Goal: Task Accomplishment & Management: Manage account settings

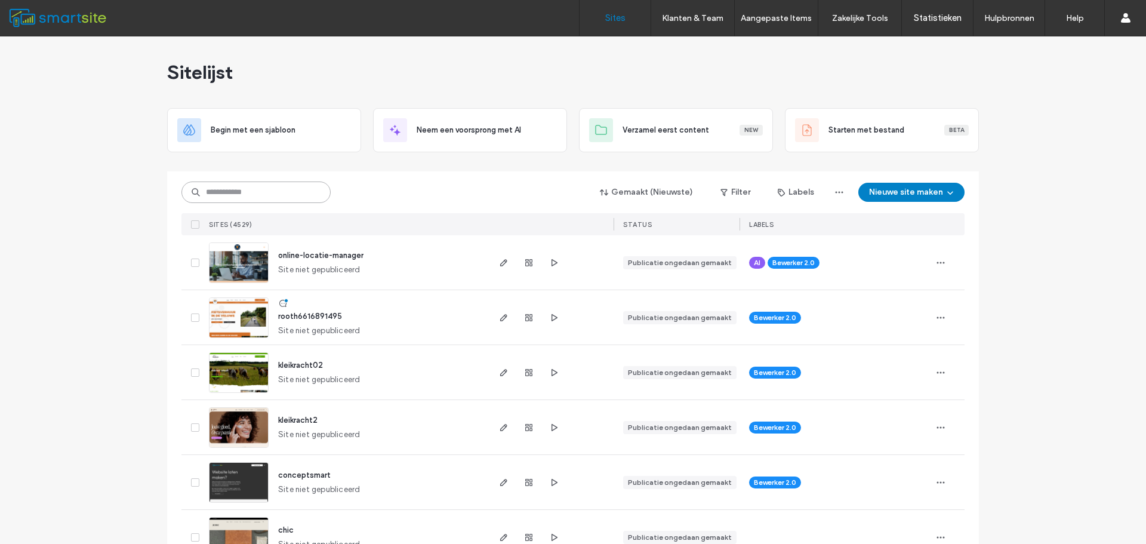
click at [281, 188] on input at bounding box center [255, 191] width 149 height 21
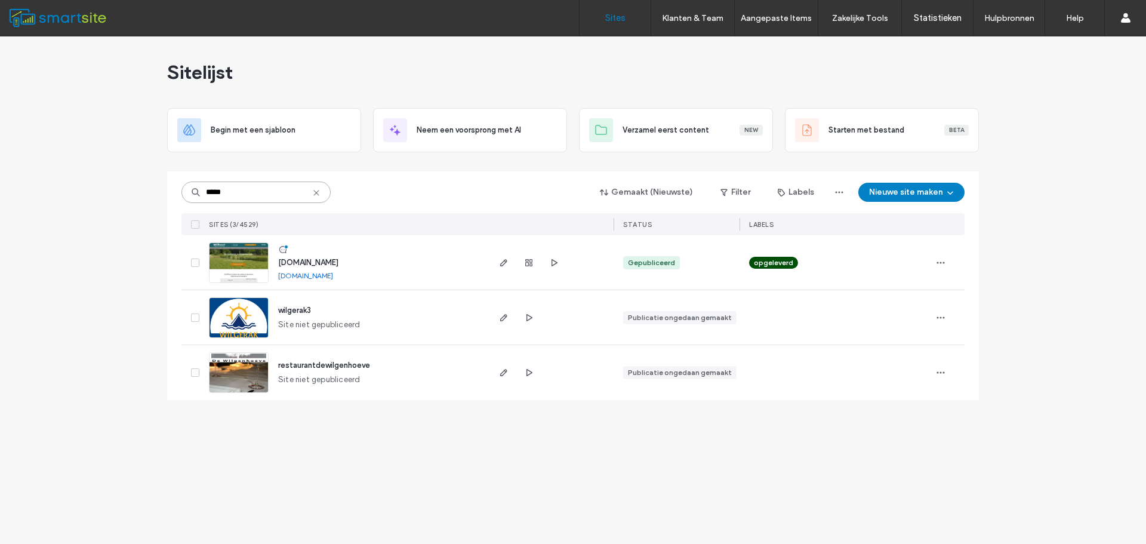
type input "*****"
click at [327, 262] on span "www.wilgentenenschutting.nl" at bounding box center [308, 262] width 60 height 9
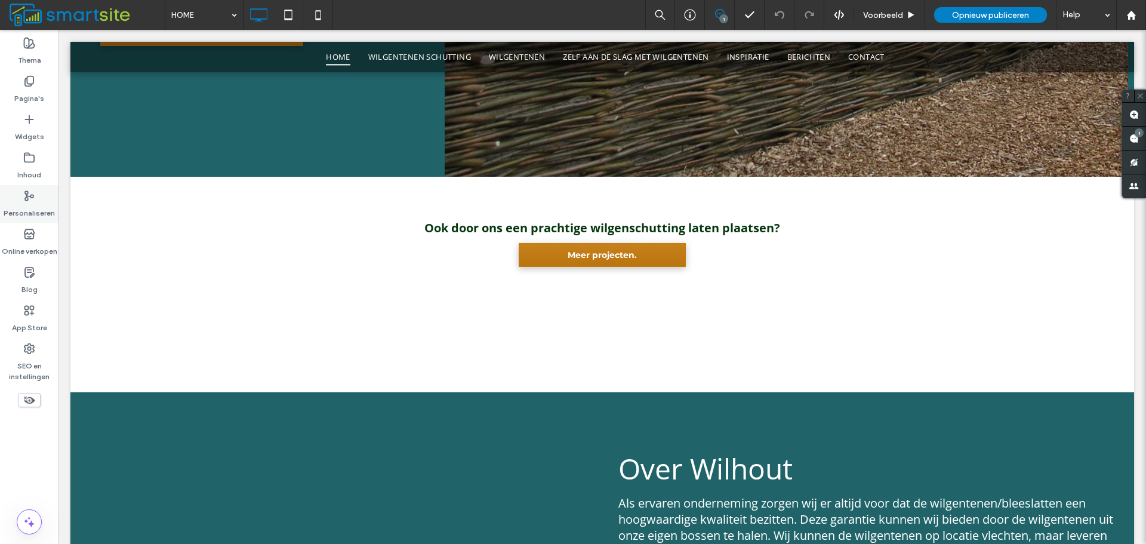
scroll to position [978, 0]
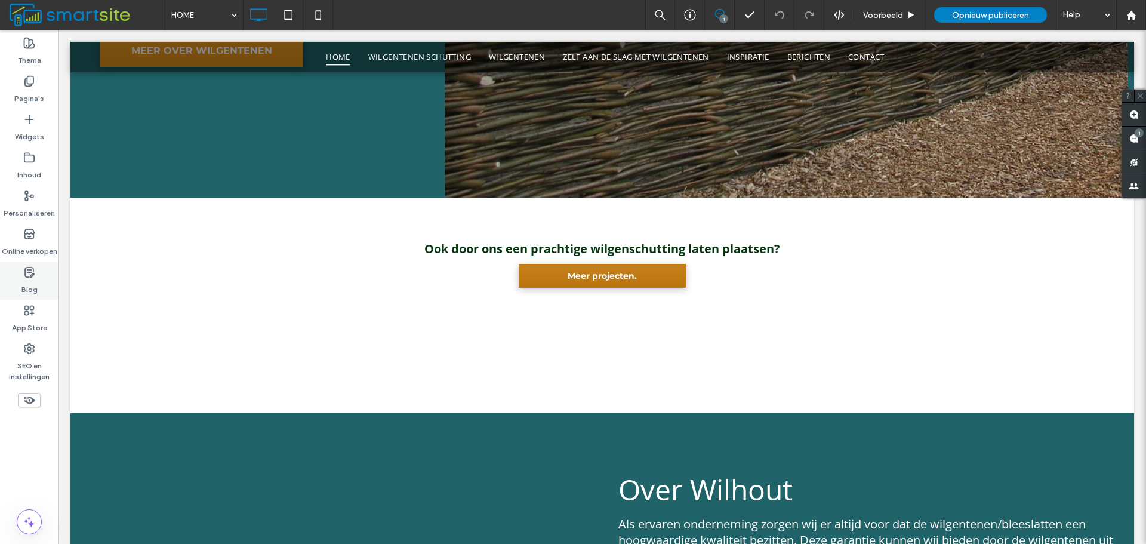
click at [40, 263] on div "Blog" at bounding box center [29, 280] width 59 height 38
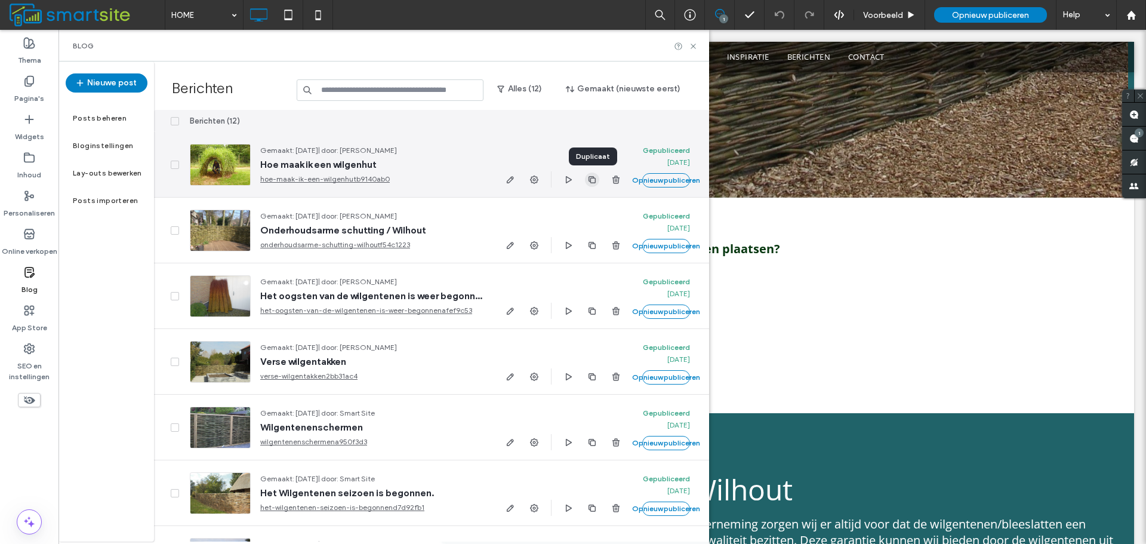
click at [592, 179] on icon "button" at bounding box center [592, 180] width 10 height 10
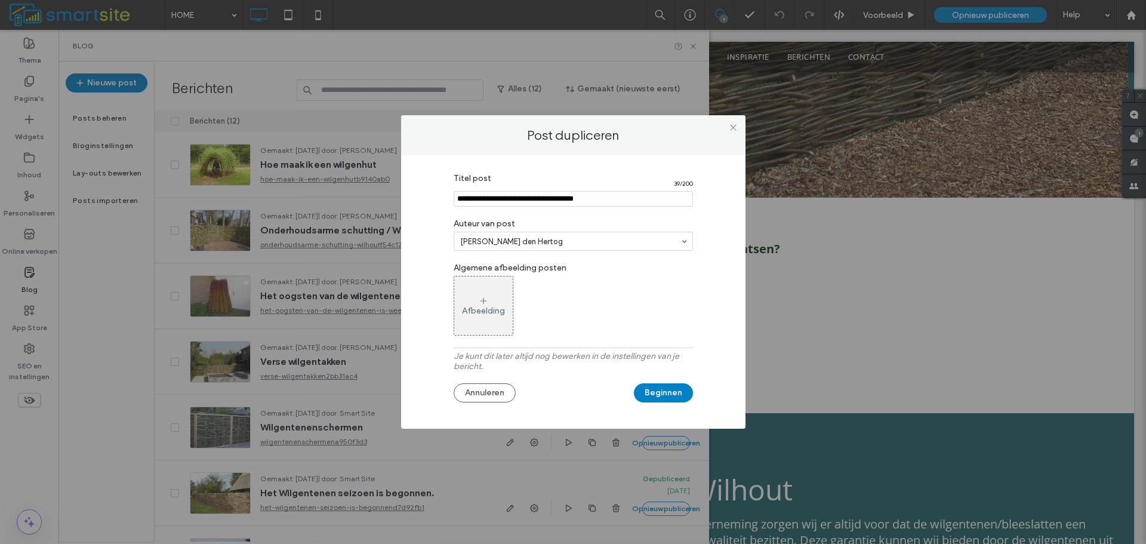
click at [627, 192] on input "Titel post" at bounding box center [573, 199] width 239 height 16
type input "**********"
click at [498, 283] on div "Afbeelding" at bounding box center [483, 306] width 59 height 56
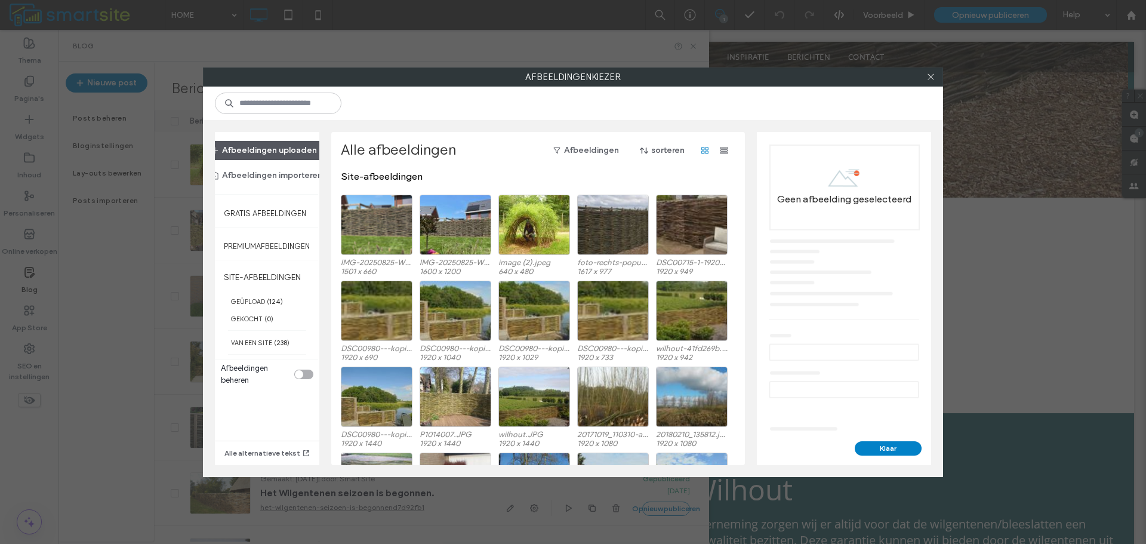
click at [287, 146] on button "Afbeeldingen uploaden" at bounding box center [264, 150] width 127 height 19
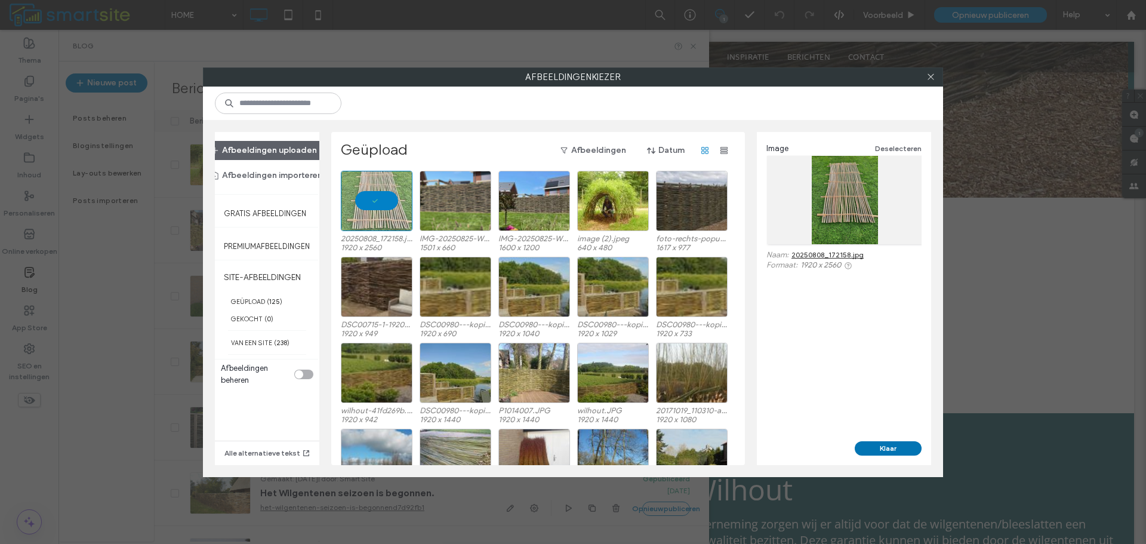
click at [872, 448] on button "Klaar" at bounding box center [888, 448] width 67 height 14
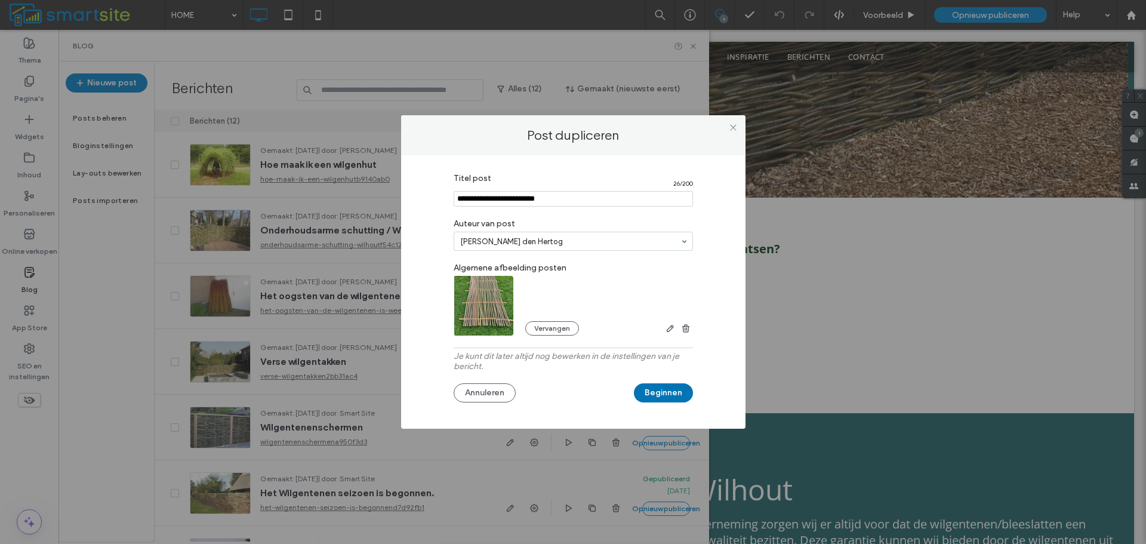
click at [679, 393] on button "Beginnen" at bounding box center [663, 392] width 59 height 19
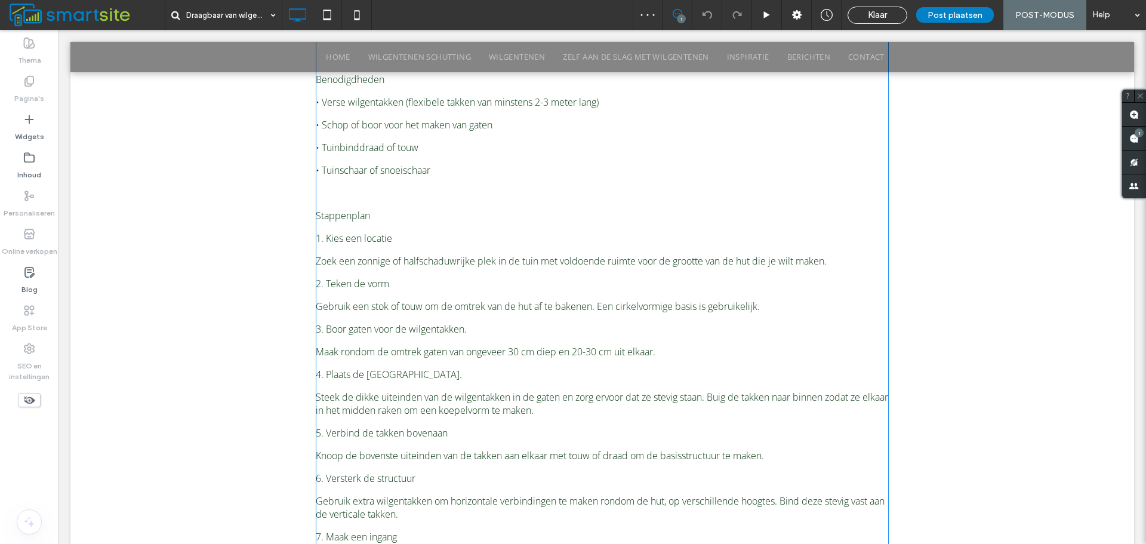
scroll to position [298, 0]
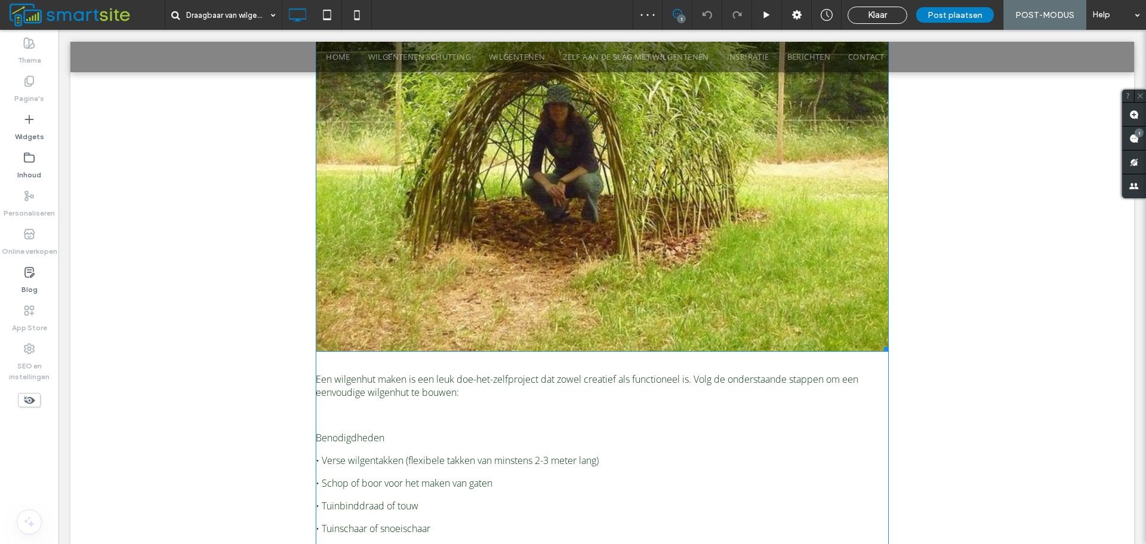
click at [548, 270] on img at bounding box center [602, 137] width 573 height 430
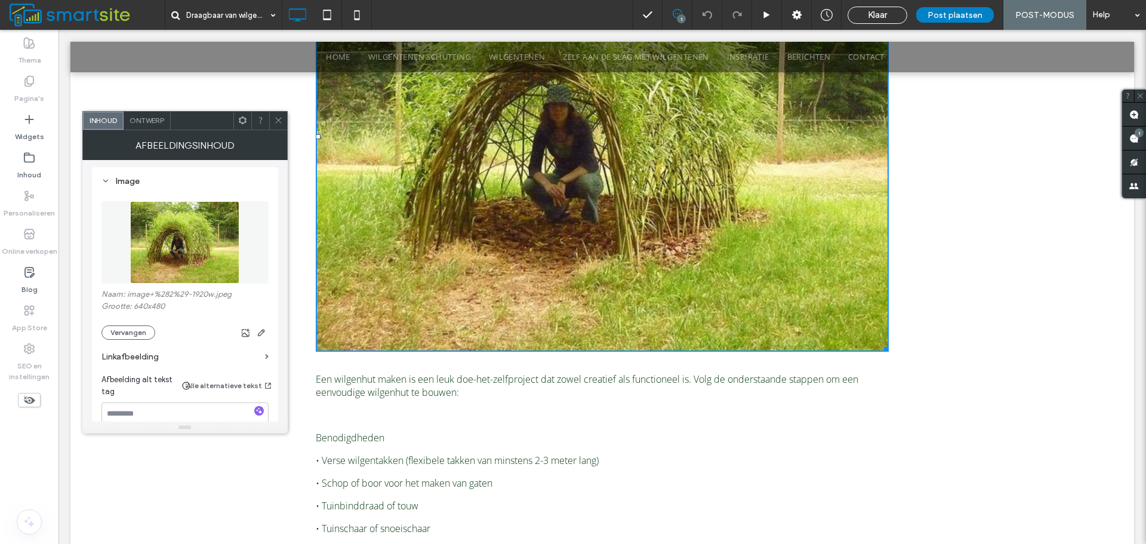
scroll to position [119, 0]
click at [137, 331] on button "Vervangen" at bounding box center [128, 331] width 54 height 14
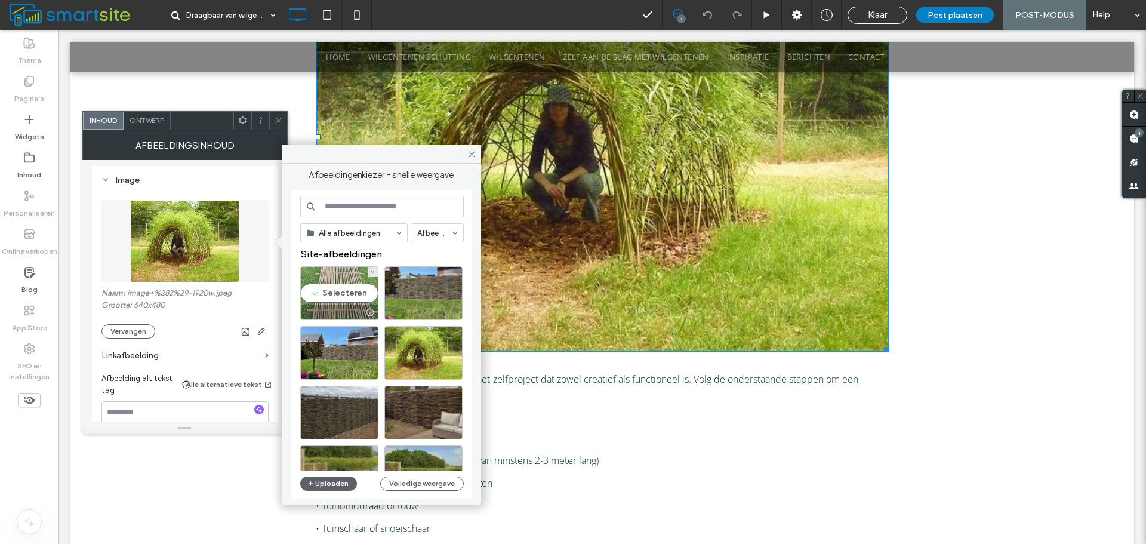
click at [331, 292] on div "Selecteren" at bounding box center [339, 293] width 78 height 54
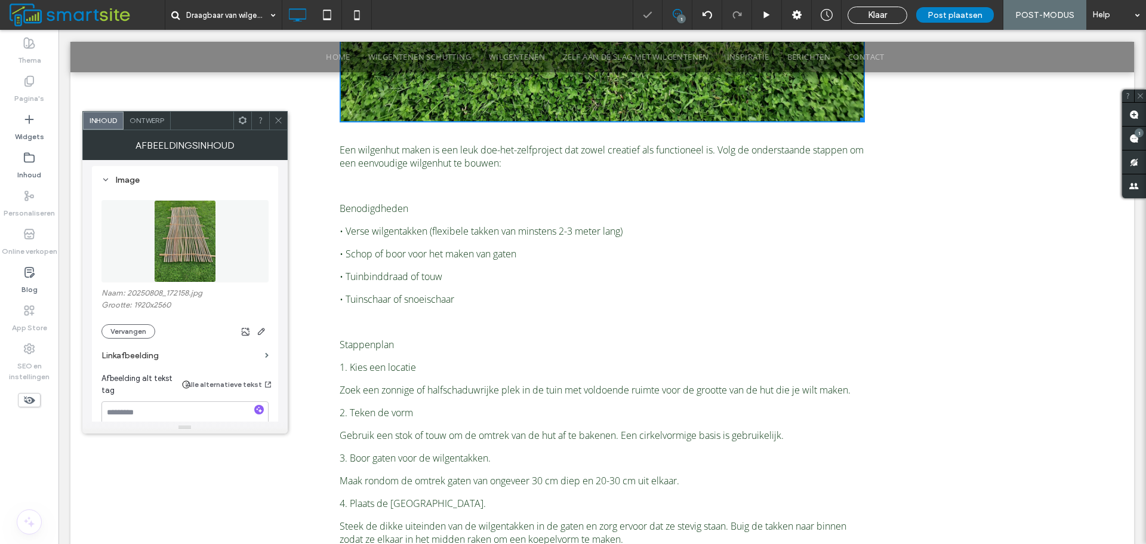
scroll to position [812, 0]
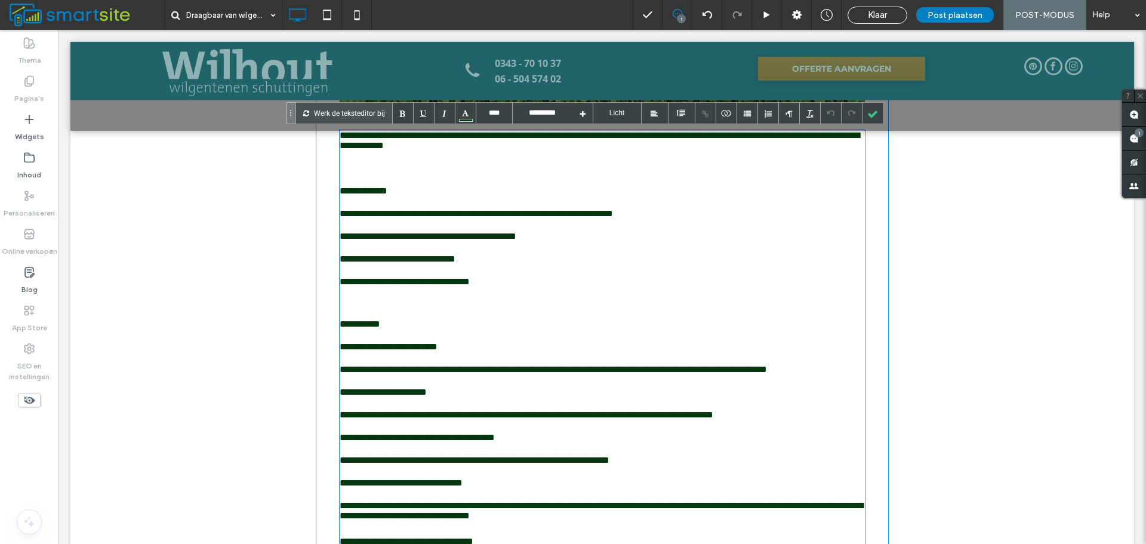
click at [464, 196] on p "**********" at bounding box center [602, 192] width 525 height 13
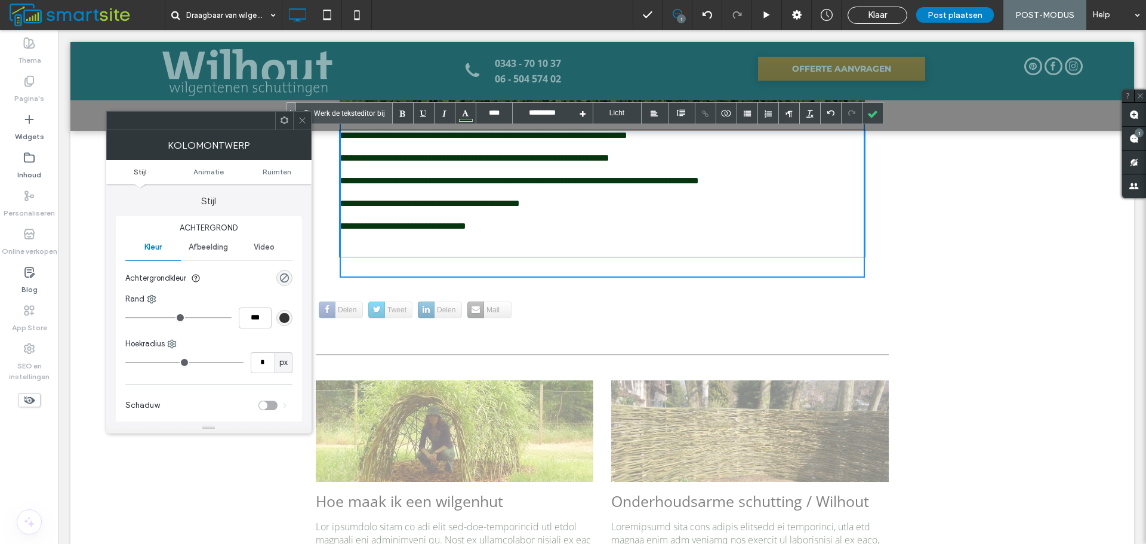
click at [454, 244] on p at bounding box center [602, 249] width 525 height 10
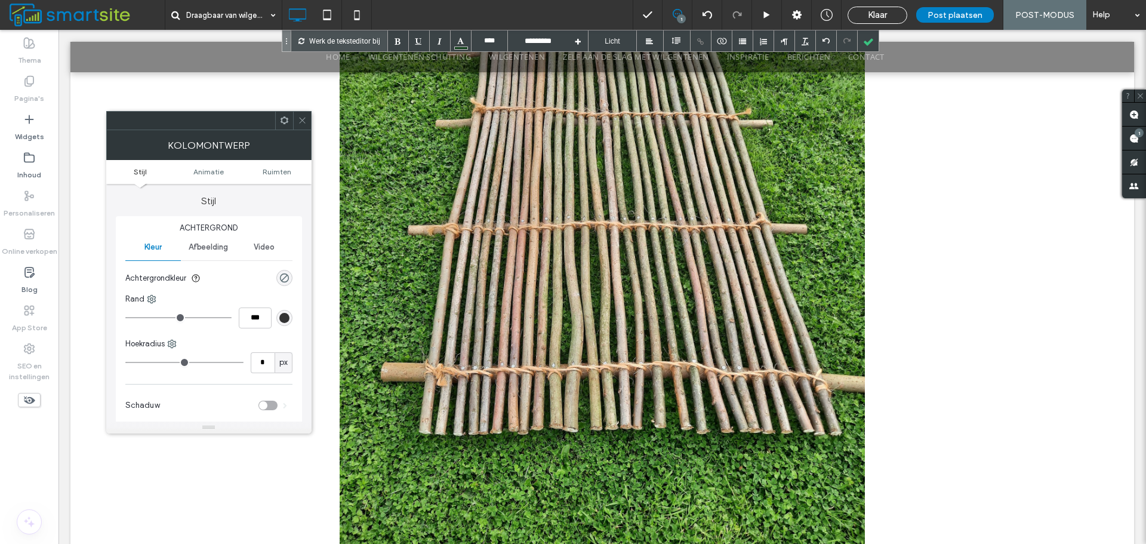
scroll to position [155, 0]
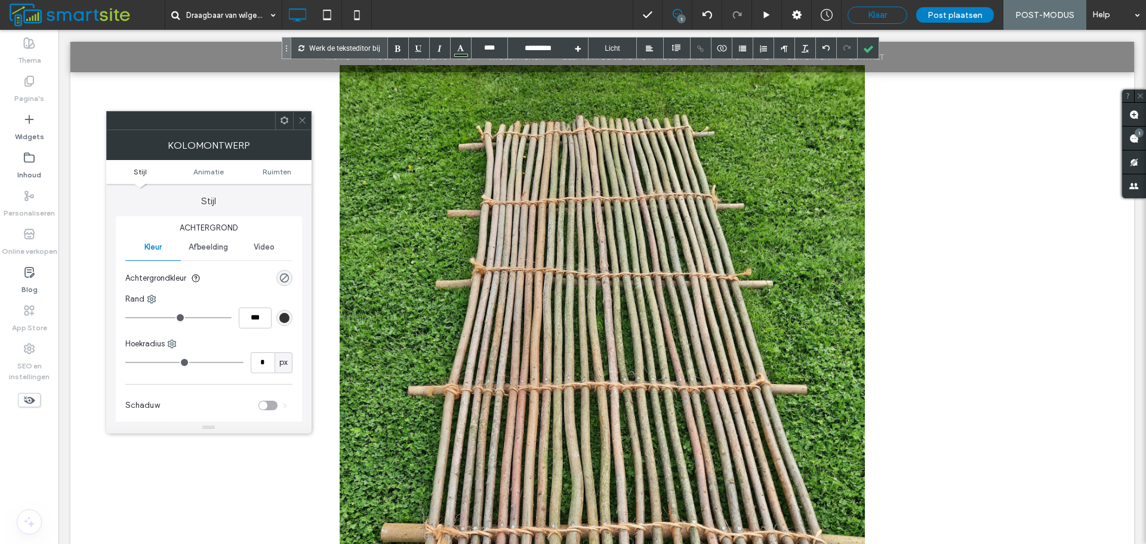
click at [882, 10] on span "Klaar" at bounding box center [877, 15] width 19 height 11
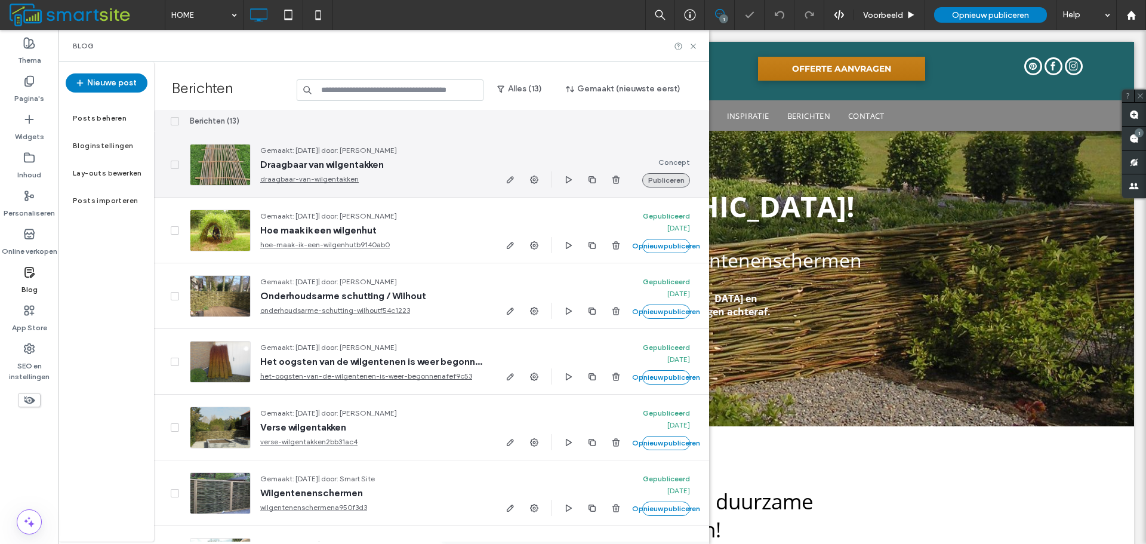
click at [653, 179] on button "Publiceren" at bounding box center [666, 180] width 48 height 14
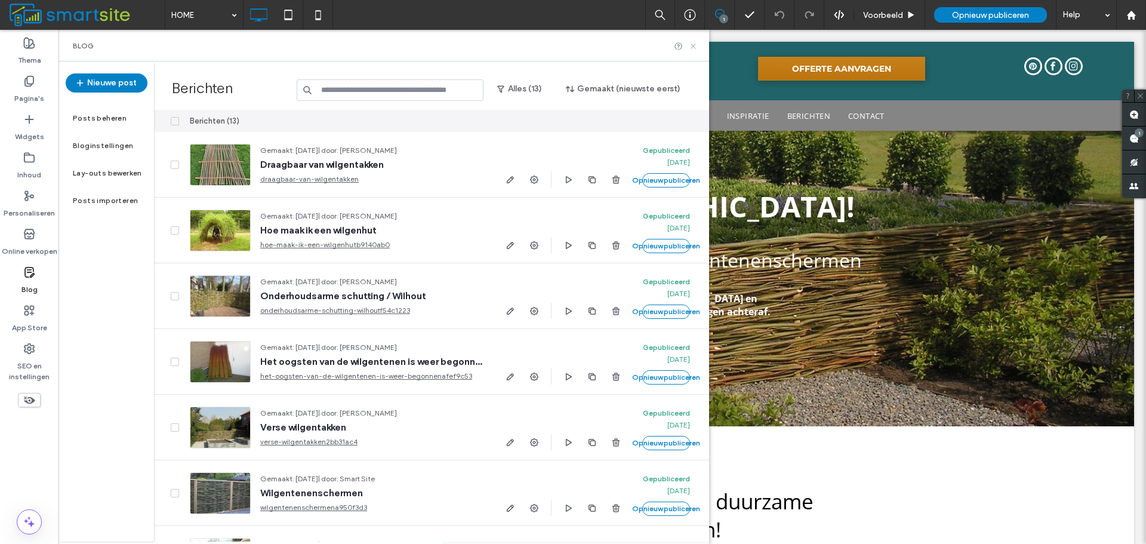
click at [693, 42] on icon at bounding box center [693, 46] width 9 height 9
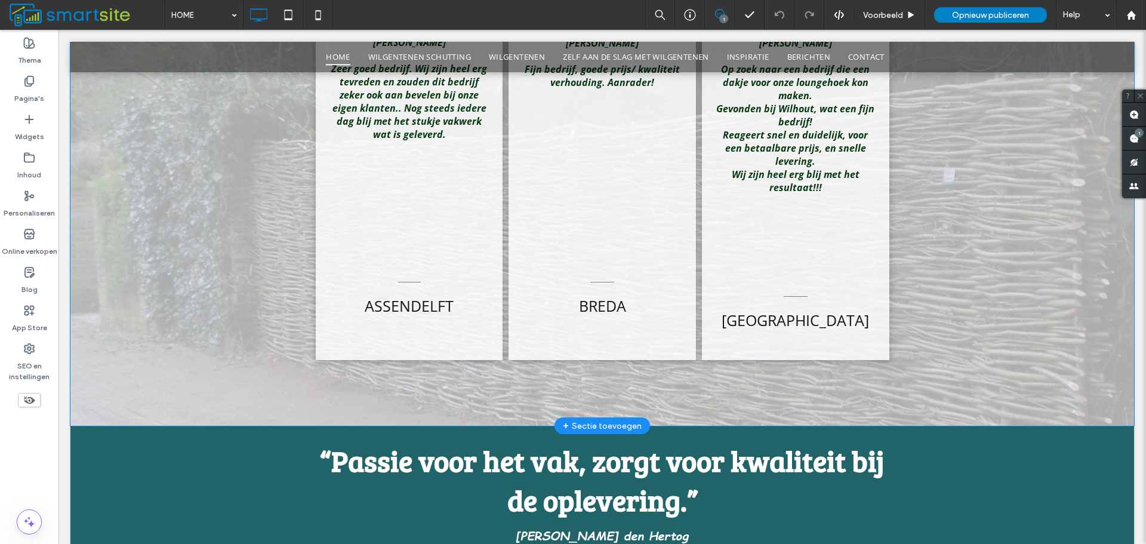
scroll to position [2651, 0]
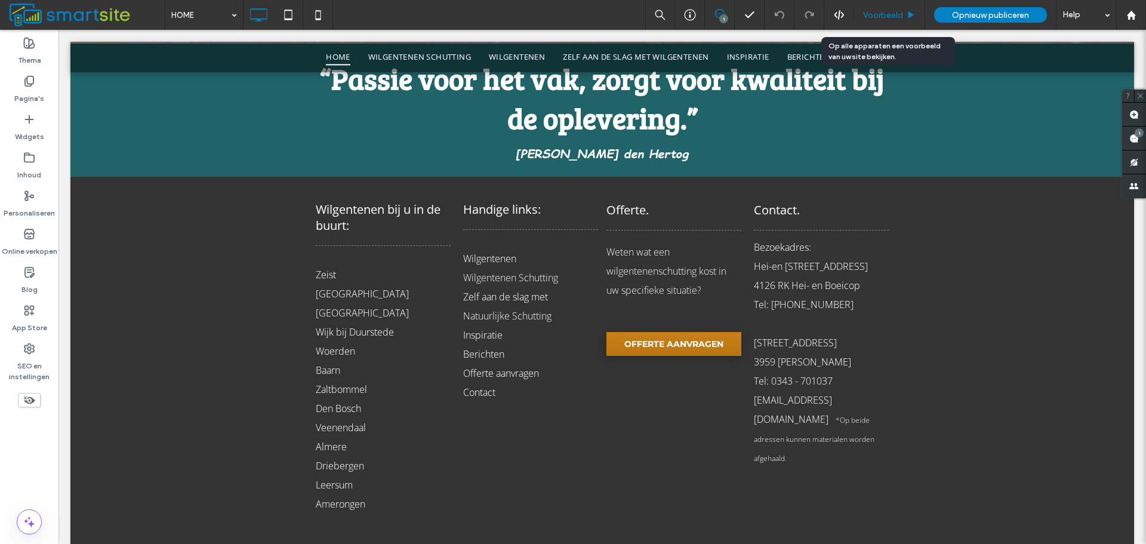
click at [909, 12] on icon at bounding box center [911, 15] width 9 height 9
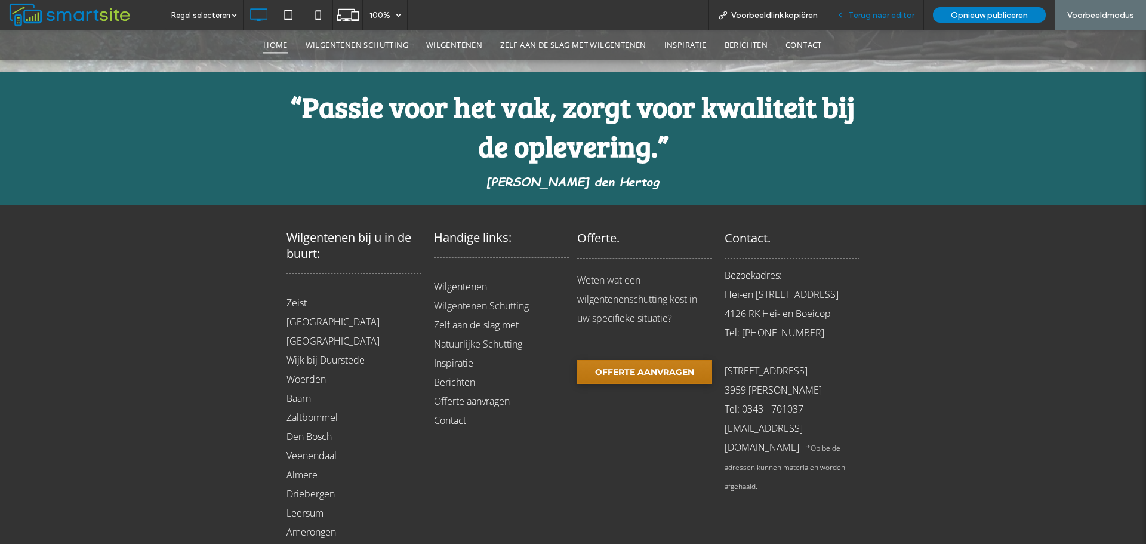
scroll to position [2649, 0]
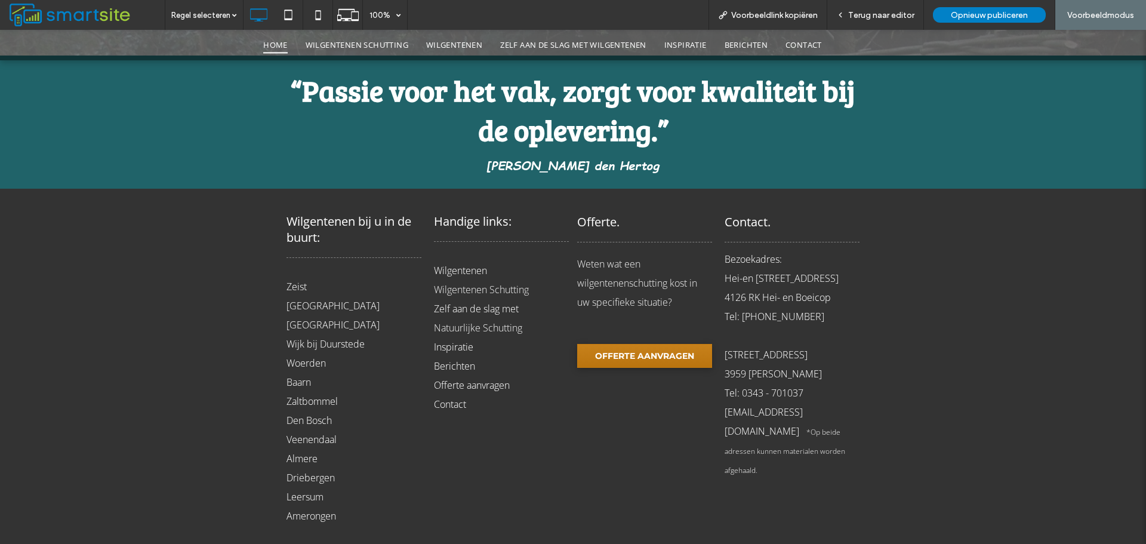
click at [470, 283] on link "Wilgentenen Schutting" at bounding box center [481, 289] width 95 height 13
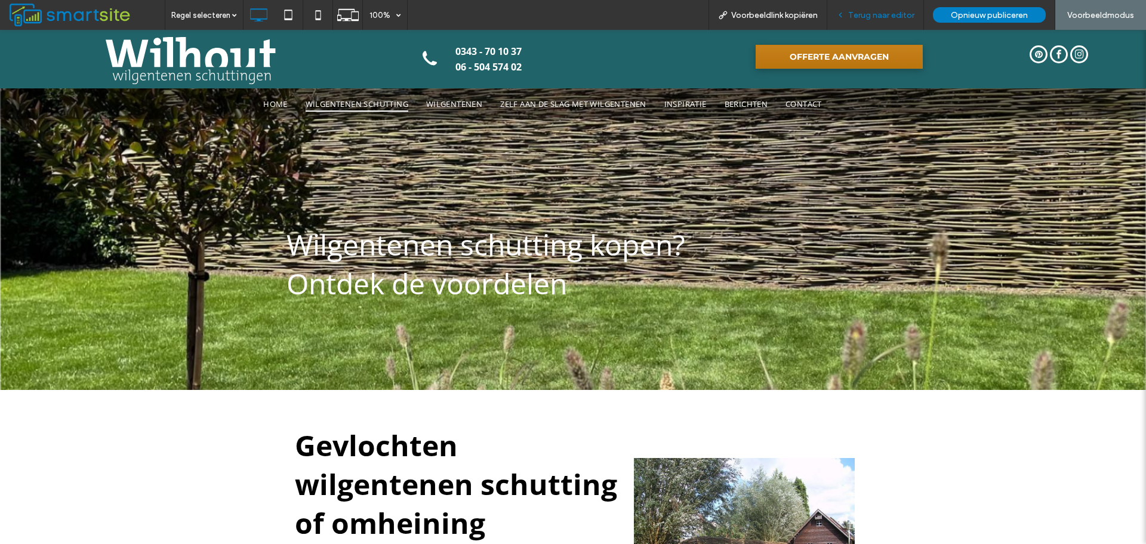
click at [894, 11] on span "Terug naar editor" at bounding box center [881, 15] width 66 height 10
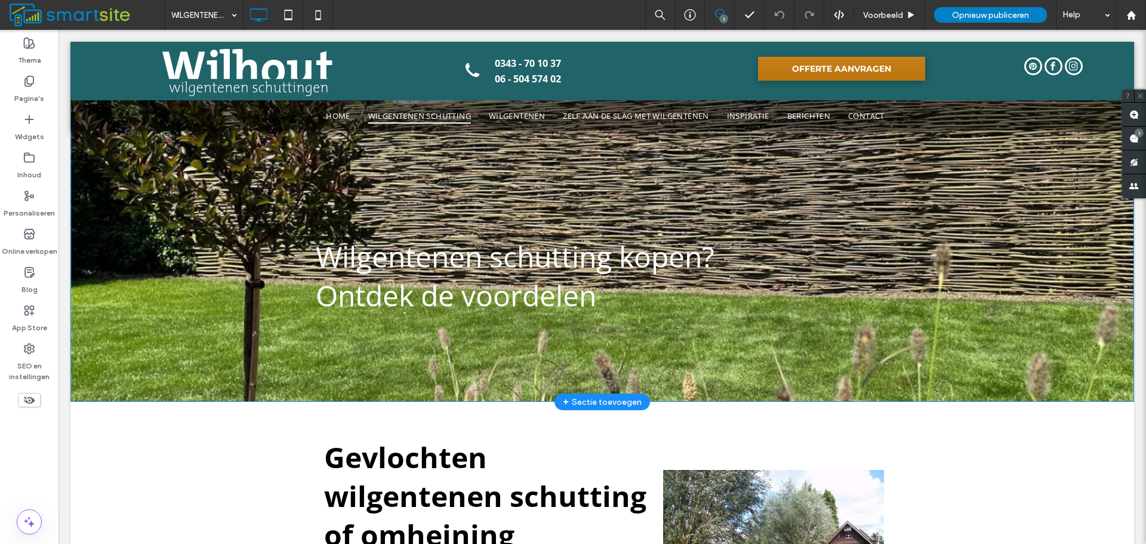
click at [184, 257] on div "Wilgentenen schutting kopen? Ontdek de voordelen Click To Paste Rij + Sectie to…" at bounding box center [602, 234] width 1064 height 335
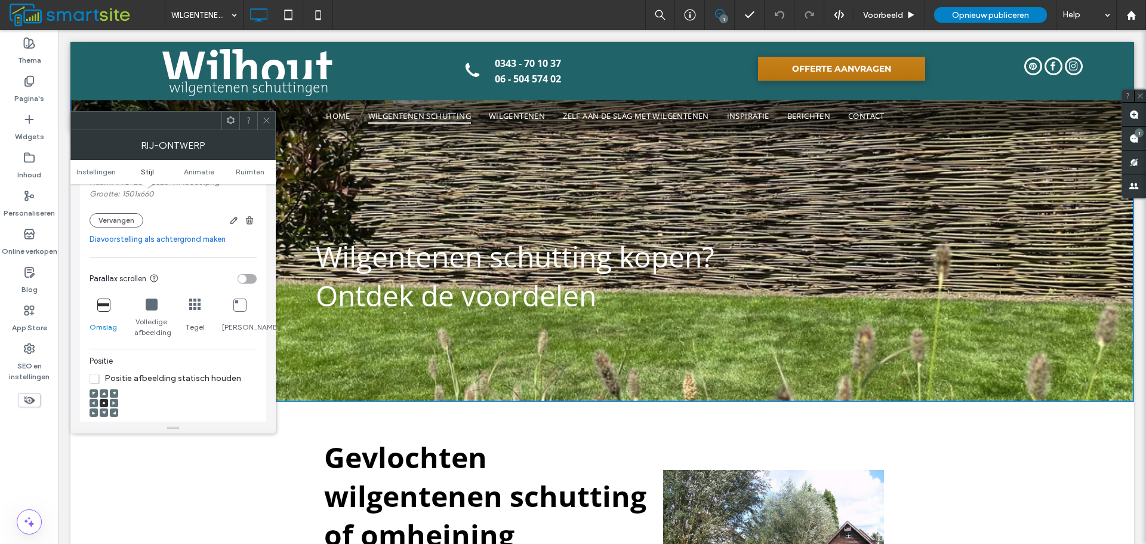
scroll to position [179, 0]
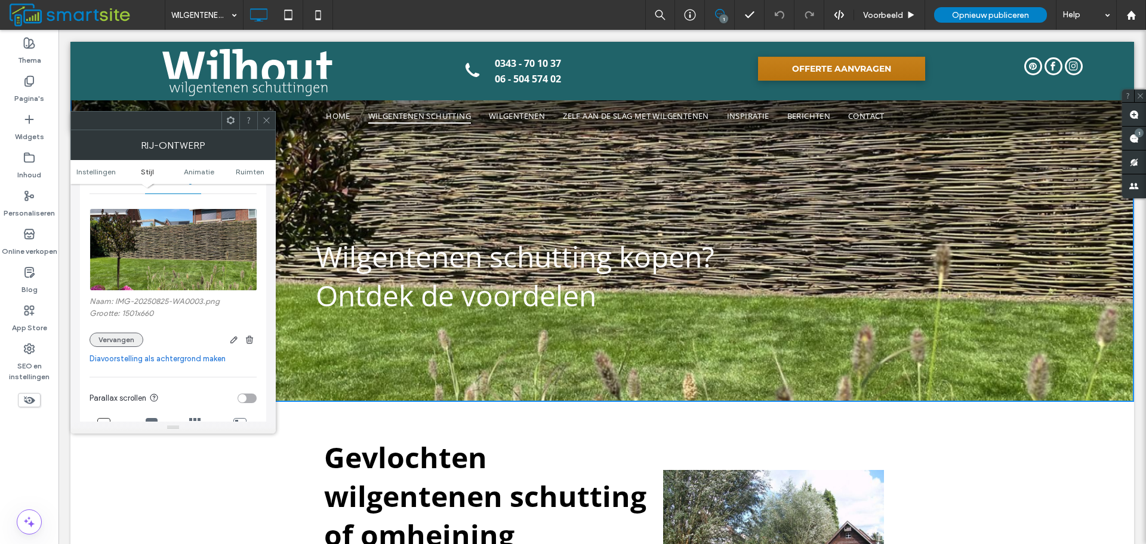
click at [139, 343] on button "Vervangen" at bounding box center [117, 340] width 54 height 14
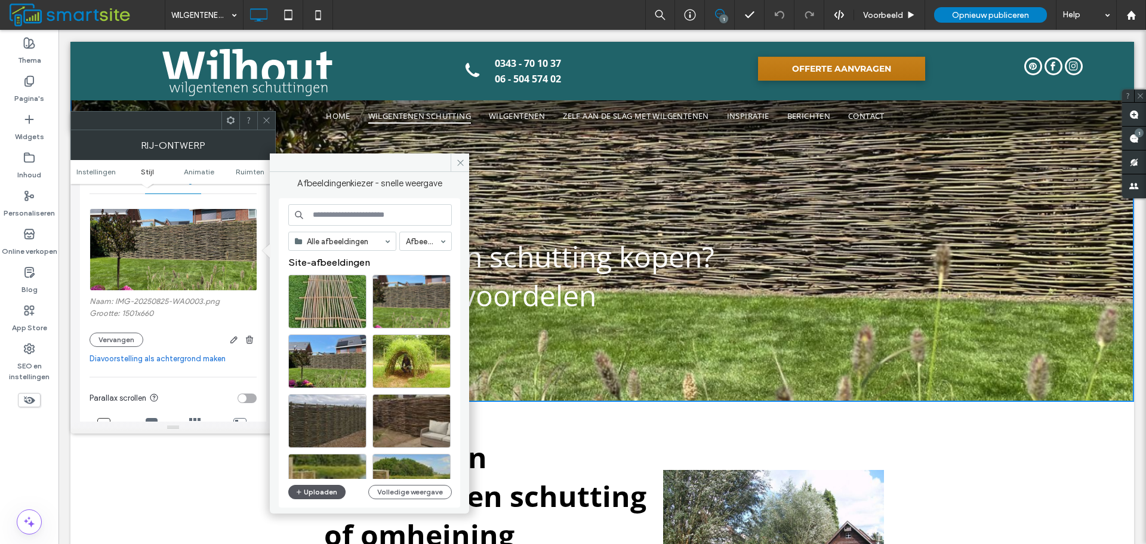
click at [327, 485] on button "Uploaden" at bounding box center [316, 492] width 57 height 14
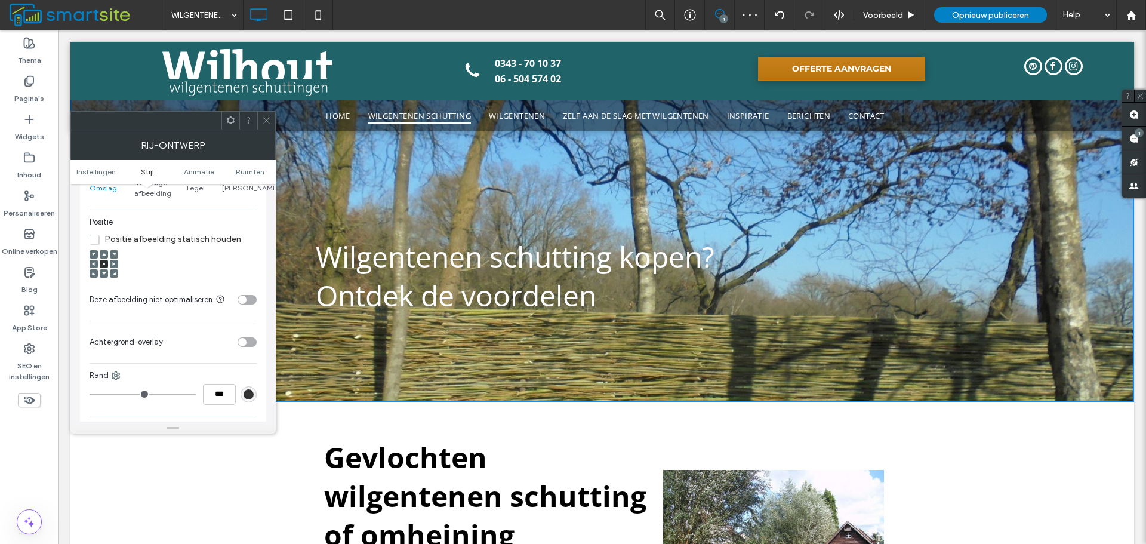
scroll to position [418, 0]
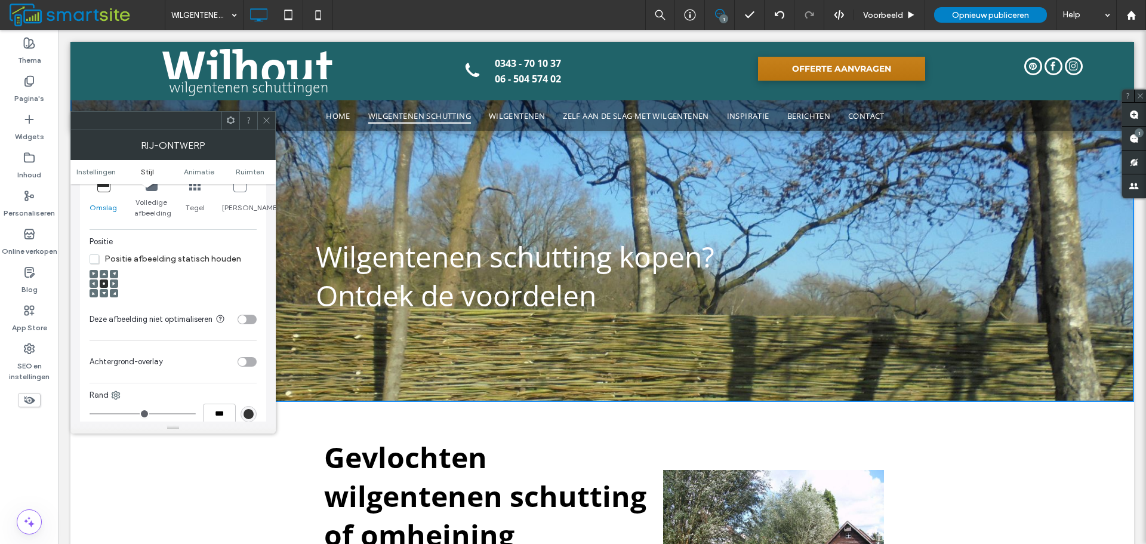
click at [106, 293] on div at bounding box center [104, 293] width 8 height 8
click at [104, 294] on icon at bounding box center [104, 293] width 4 height 4
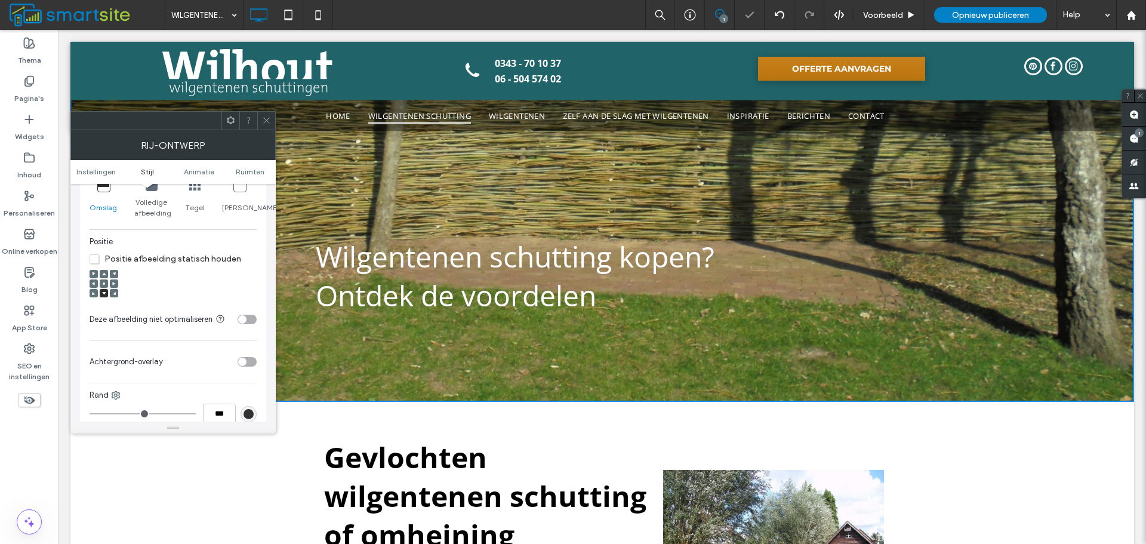
click at [103, 283] on use at bounding box center [104, 283] width 2 height 2
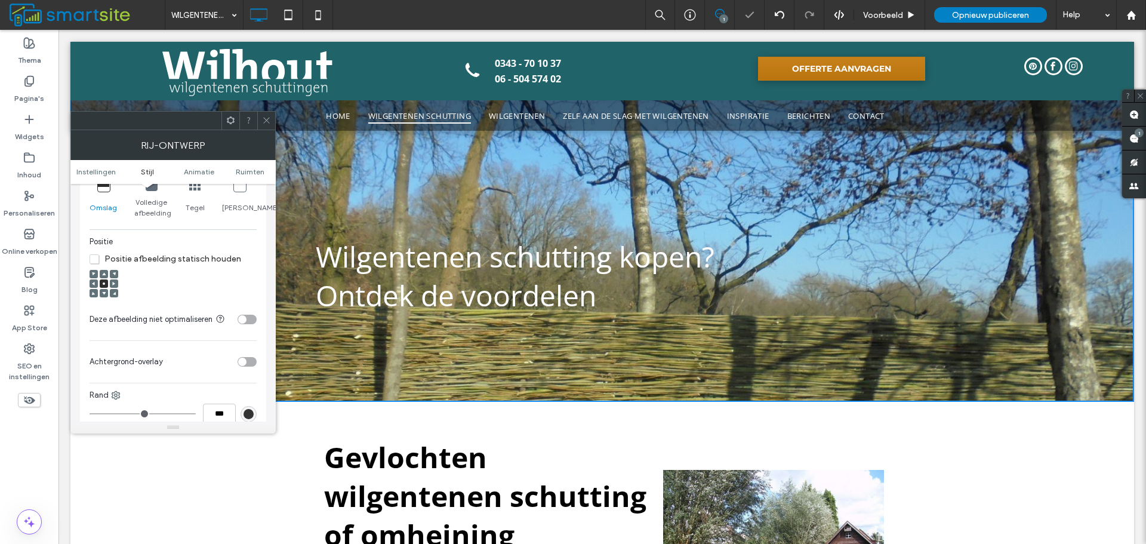
click at [267, 126] on span at bounding box center [266, 121] width 9 height 18
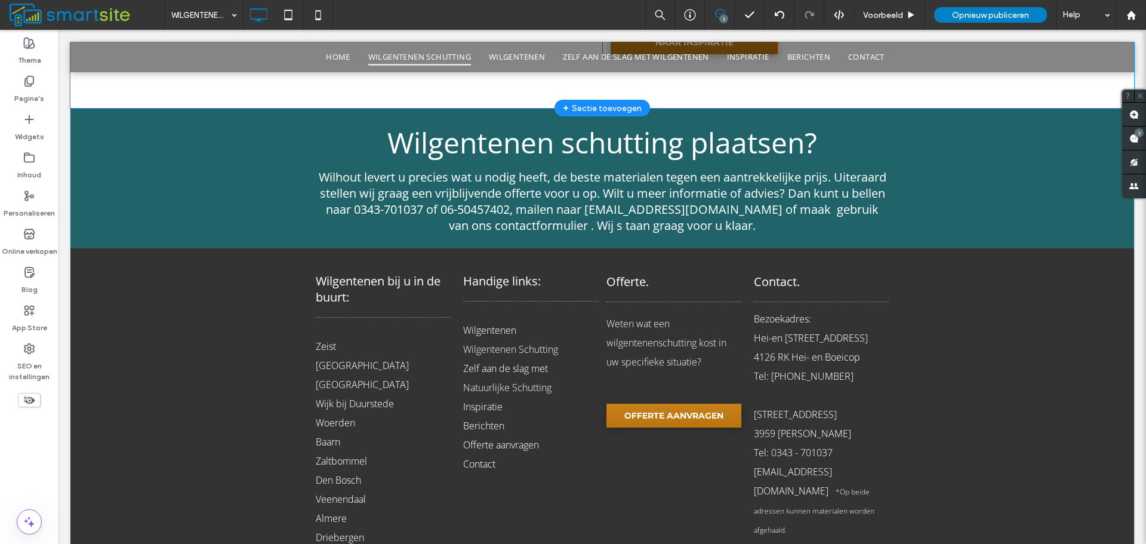
scroll to position [2366, 0]
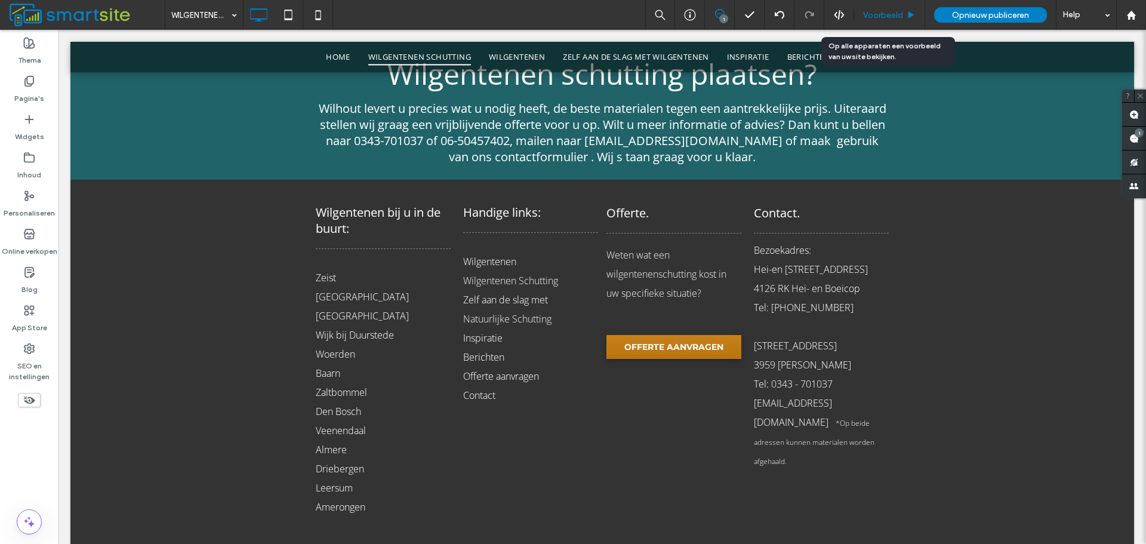
click at [908, 11] on icon at bounding box center [911, 15] width 9 height 9
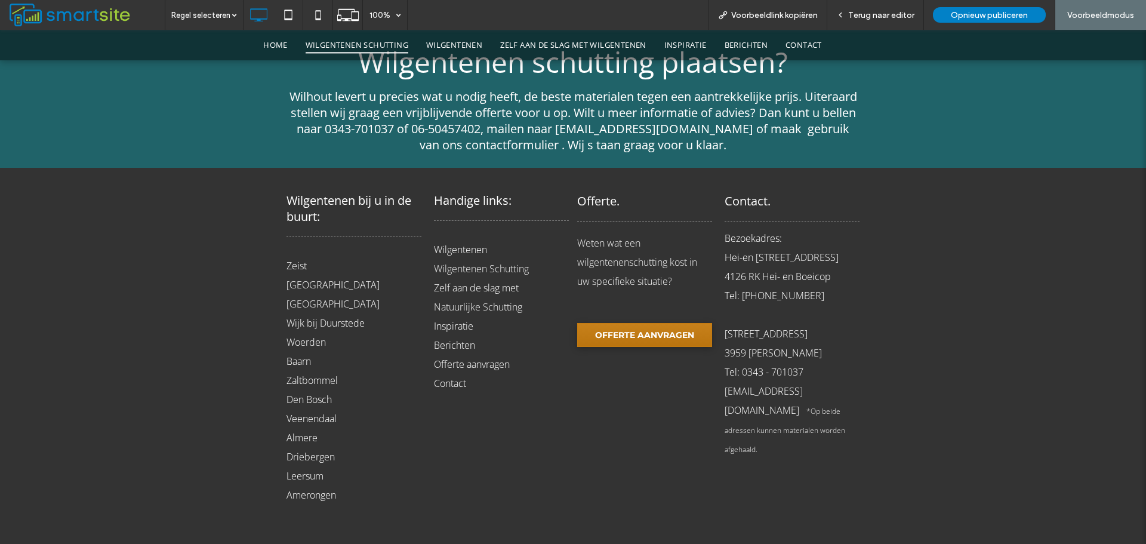
scroll to position [2342, 0]
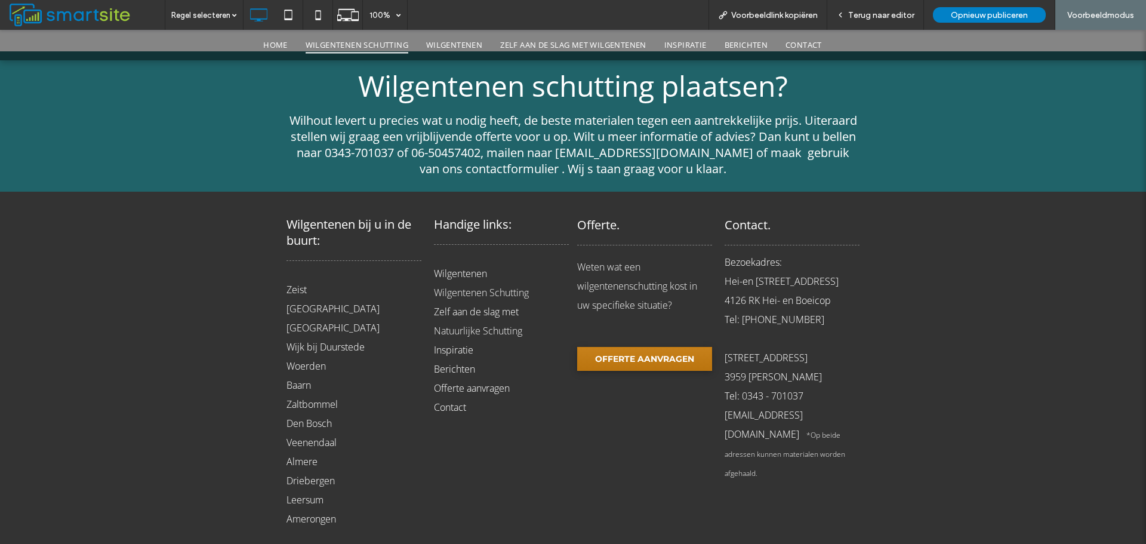
click at [453, 324] on link "Natuurlijke Schutting" at bounding box center [478, 330] width 88 height 13
click at [893, 16] on span "Terug naar editor" at bounding box center [881, 15] width 66 height 10
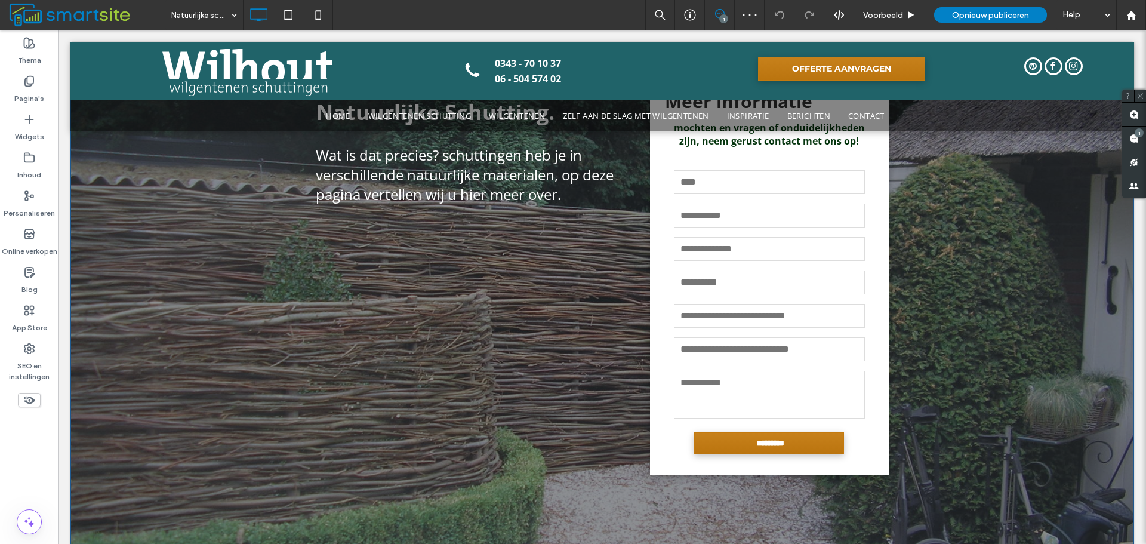
scroll to position [179, 0]
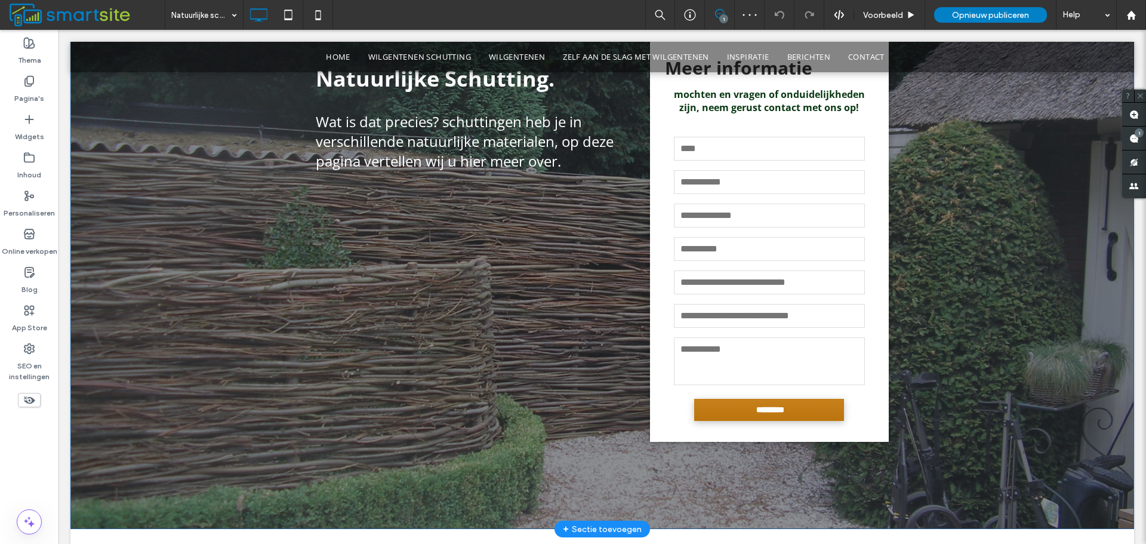
click at [125, 259] on div "Natuurlijke Schutting. Wat is dat precies? schuttingen heb je in verschillende …" at bounding box center [602, 240] width 1064 height 577
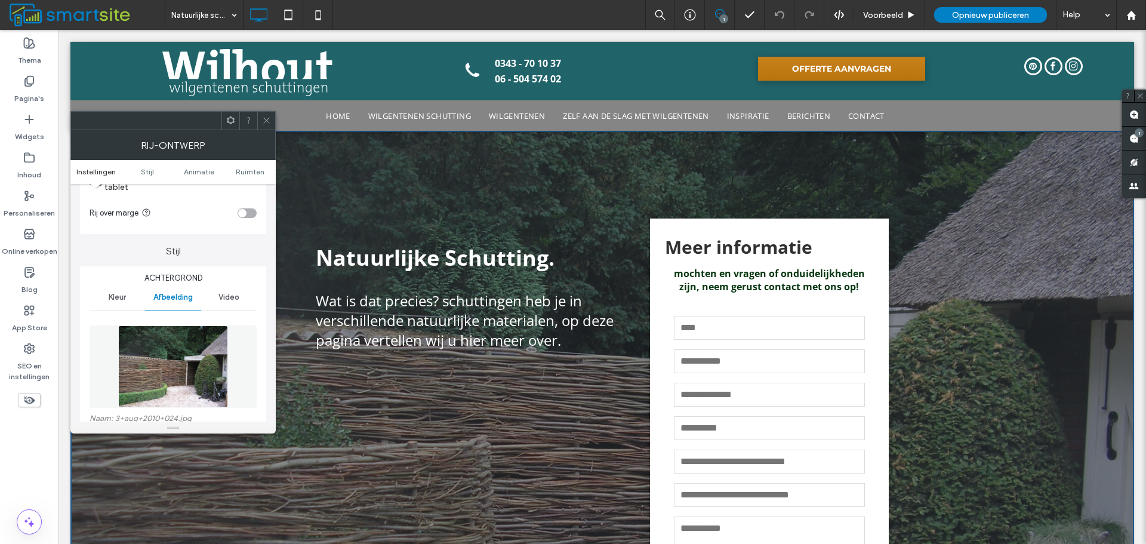
scroll to position [119, 0]
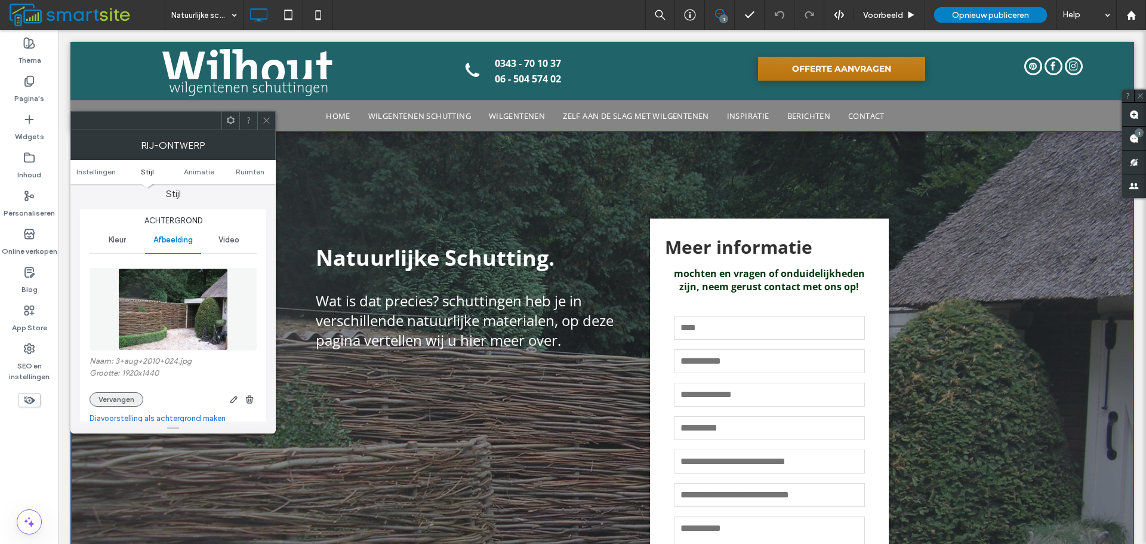
click at [112, 393] on button "Vervangen" at bounding box center [117, 399] width 54 height 14
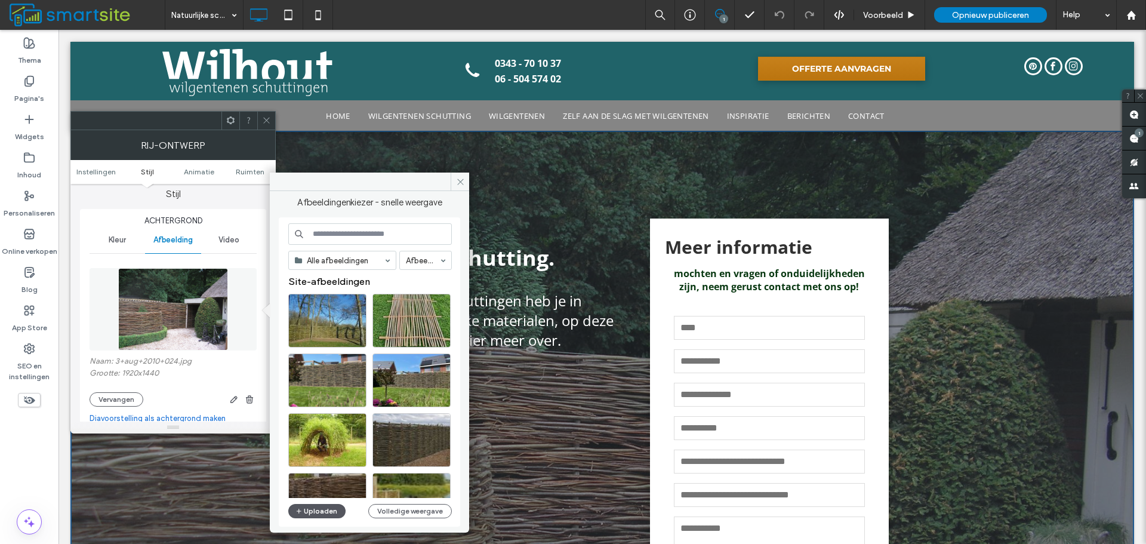
click at [293, 506] on button "Uploaden" at bounding box center [316, 511] width 57 height 14
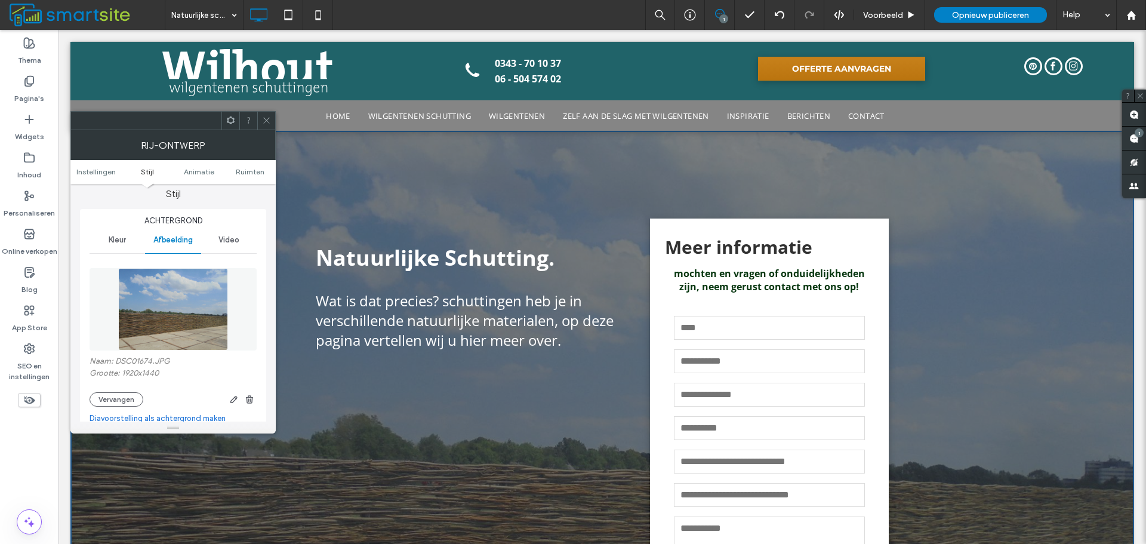
click at [272, 125] on div at bounding box center [266, 121] width 18 height 18
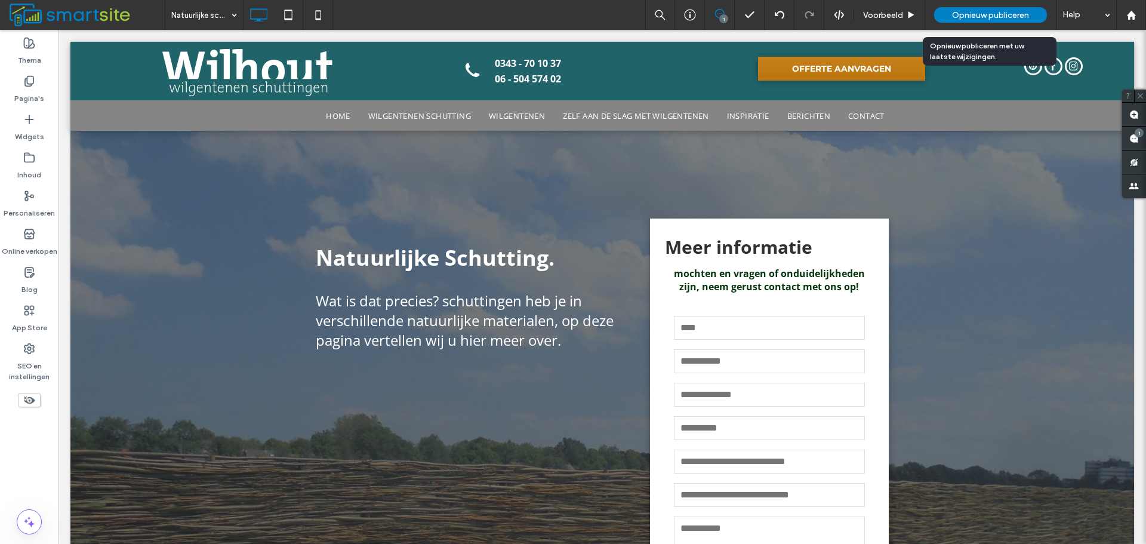
click at [980, 10] on span "Opnieuw publiceren" at bounding box center [990, 15] width 77 height 10
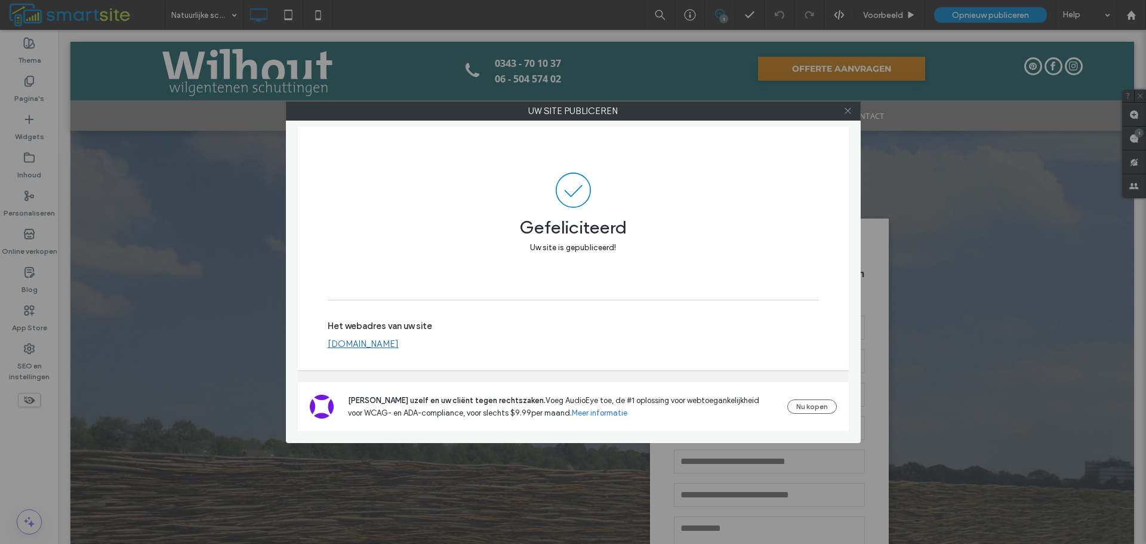
click at [848, 107] on icon at bounding box center [848, 110] width 9 height 9
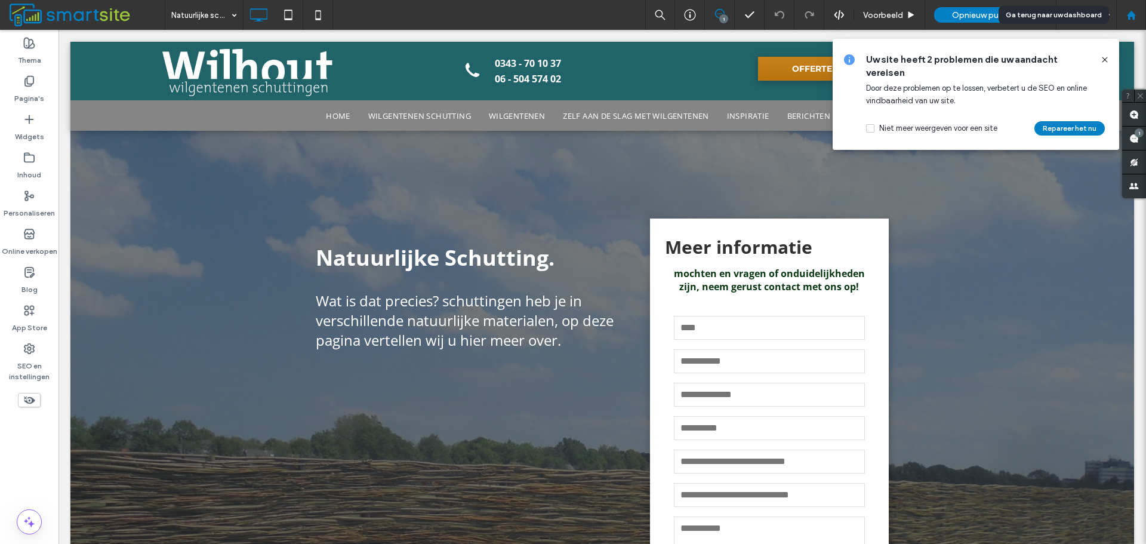
click at [1130, 21] on div at bounding box center [1131, 15] width 30 height 30
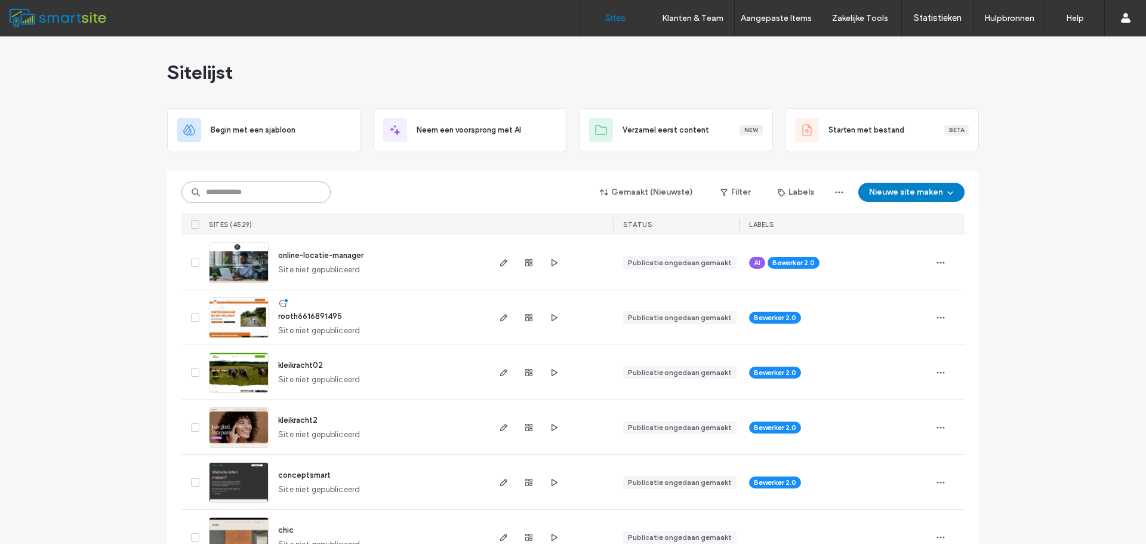
click at [266, 204] on div "Gemaakt (Nieuwste) Filter Labels Nieuwe site maken Sites (4529) STATUS LABELS" at bounding box center [572, 203] width 783 height 64
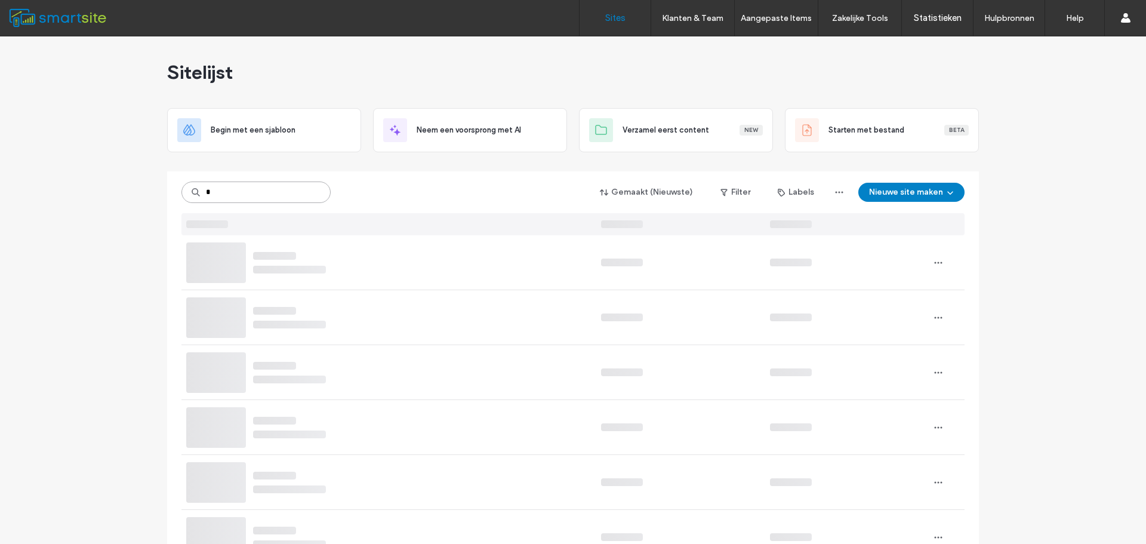
type input "*"
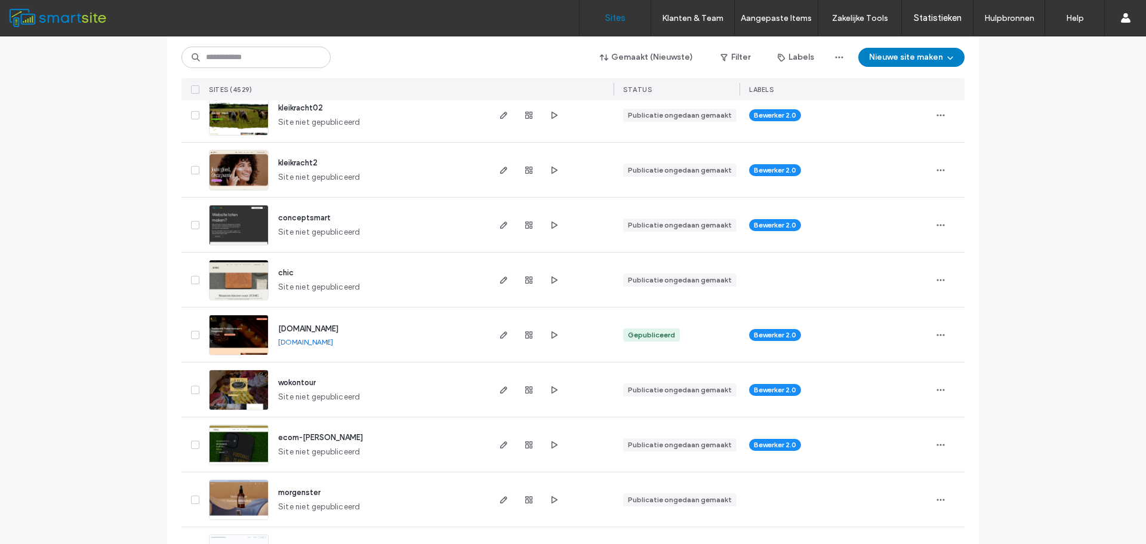
scroll to position [239, 0]
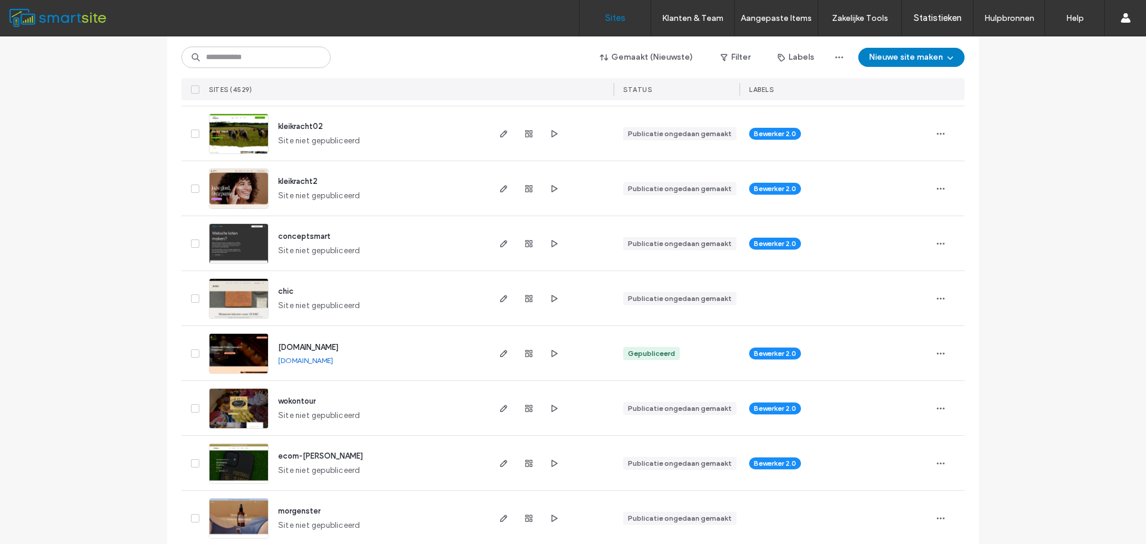
click at [285, 293] on span "chic" at bounding box center [286, 291] width 16 height 9
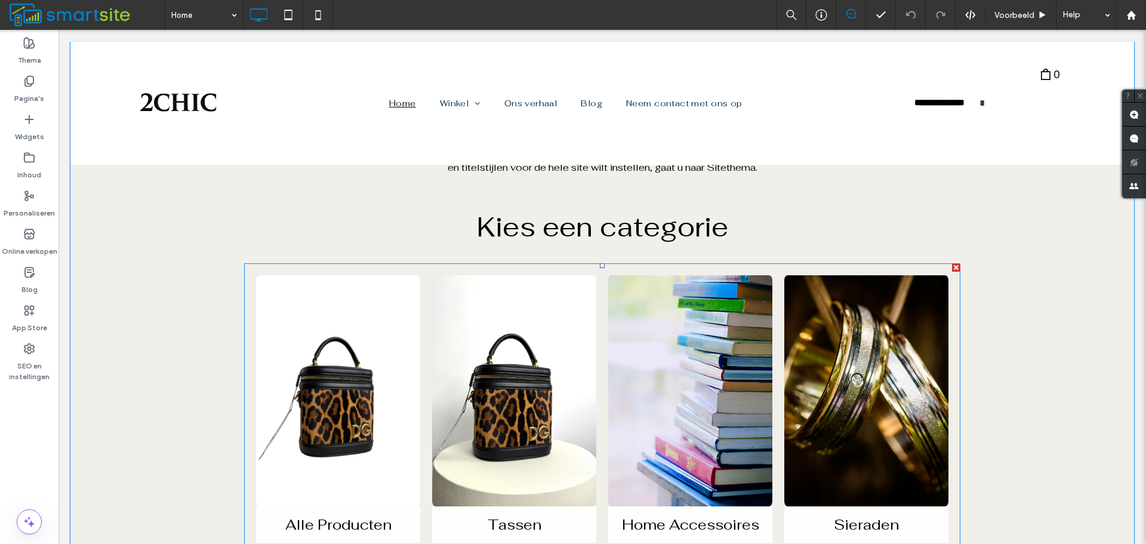
scroll to position [657, 0]
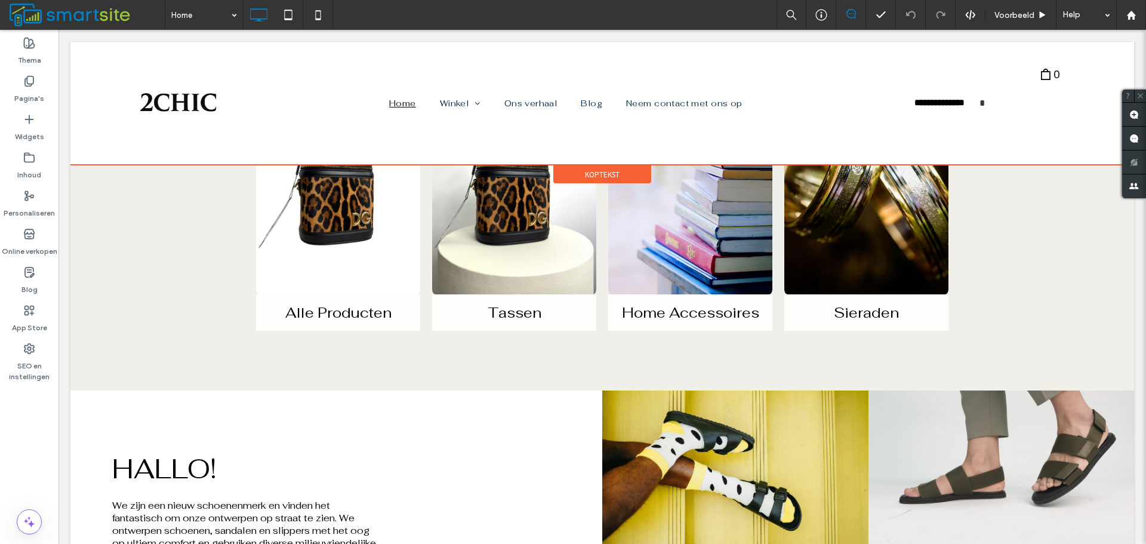
click at [182, 107] on div at bounding box center [602, 103] width 1064 height 123
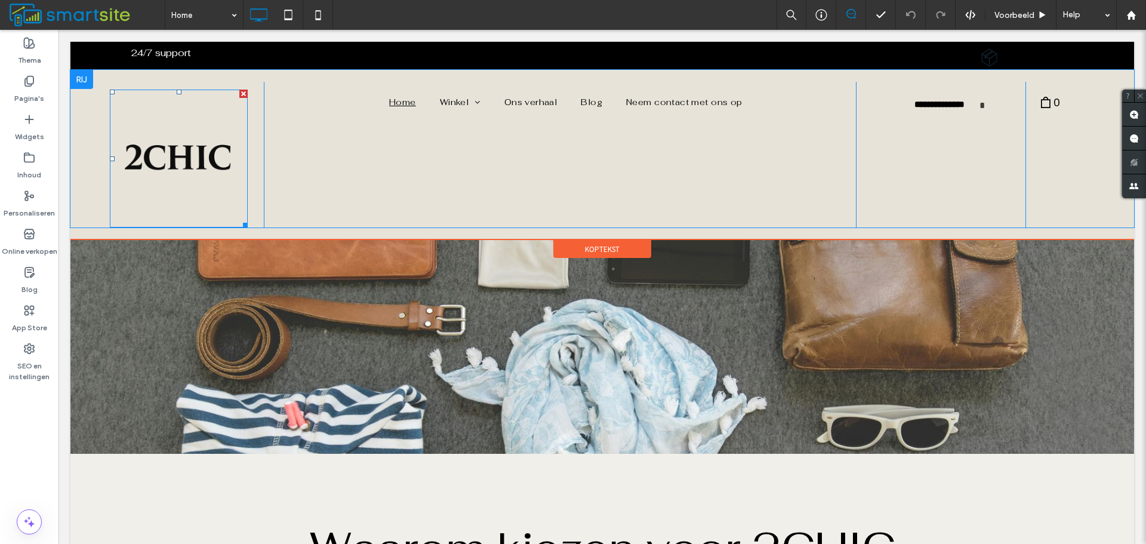
scroll to position [0, 0]
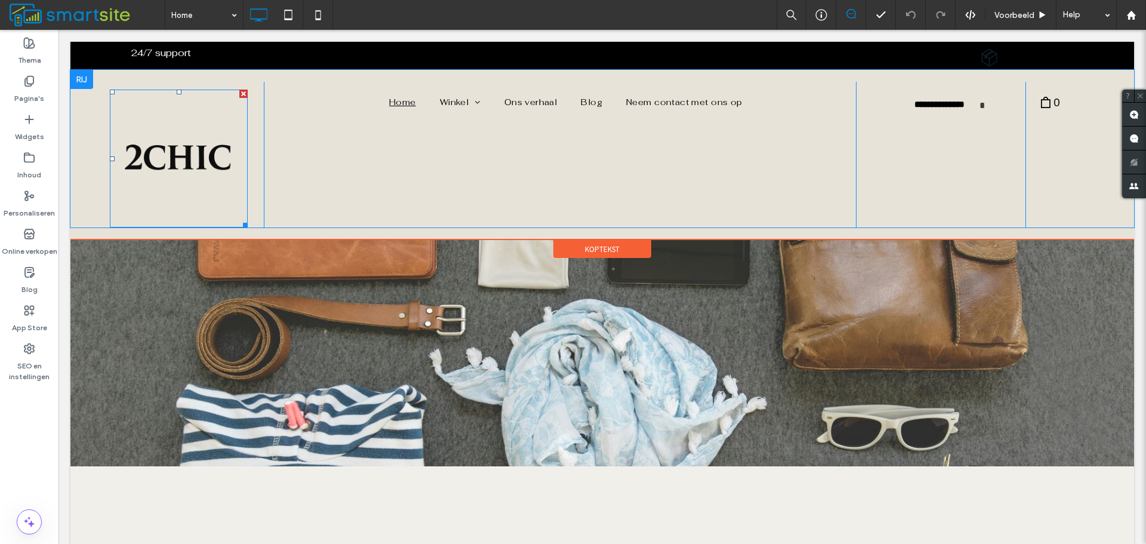
click at [196, 149] on img at bounding box center [179, 159] width 138 height 138
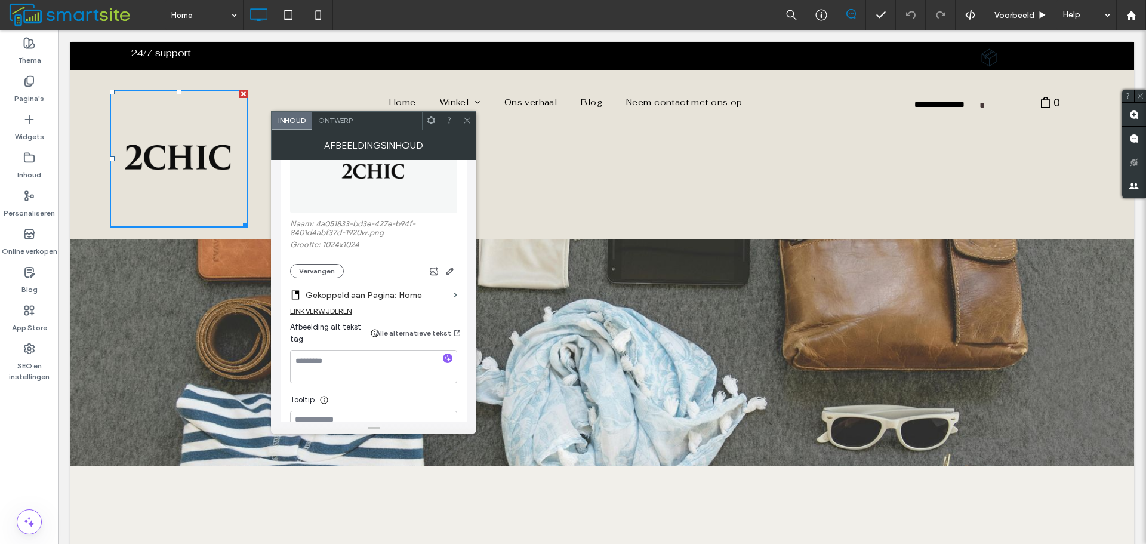
scroll to position [189, 0]
click at [469, 121] on icon at bounding box center [467, 120] width 9 height 9
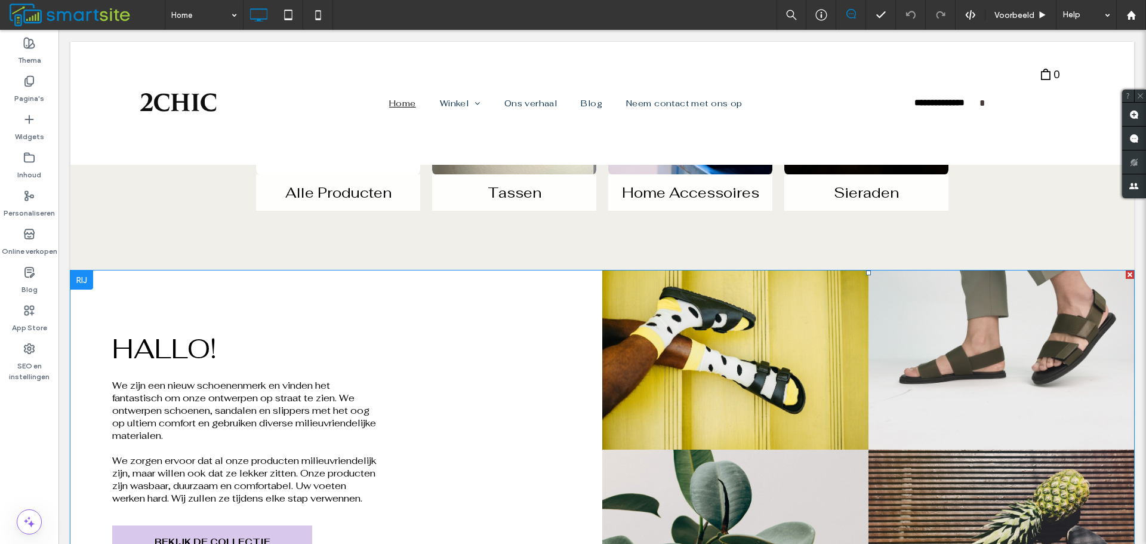
scroll to position [776, 0]
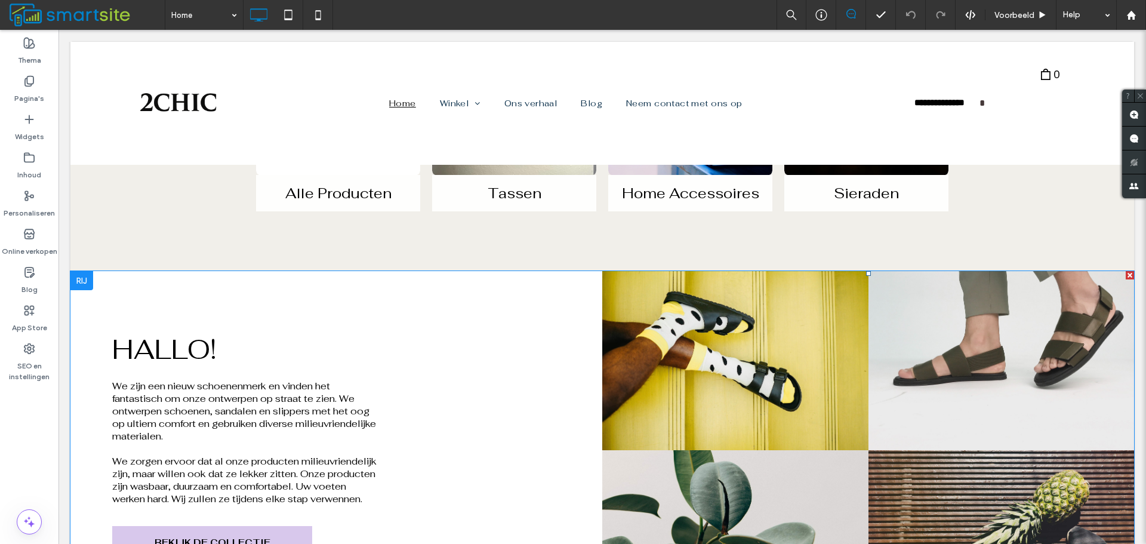
click at [872, 378] on link at bounding box center [1001, 361] width 282 height 190
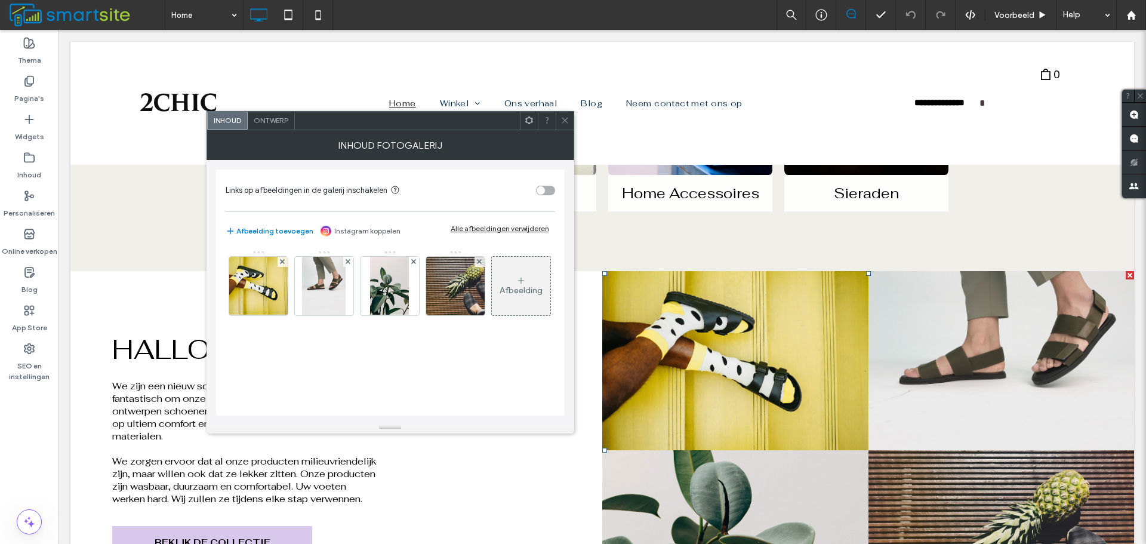
drag, startPoint x: 563, startPoint y: 122, endPoint x: 506, endPoint y: 91, distance: 64.7
click at [563, 122] on icon at bounding box center [565, 120] width 9 height 9
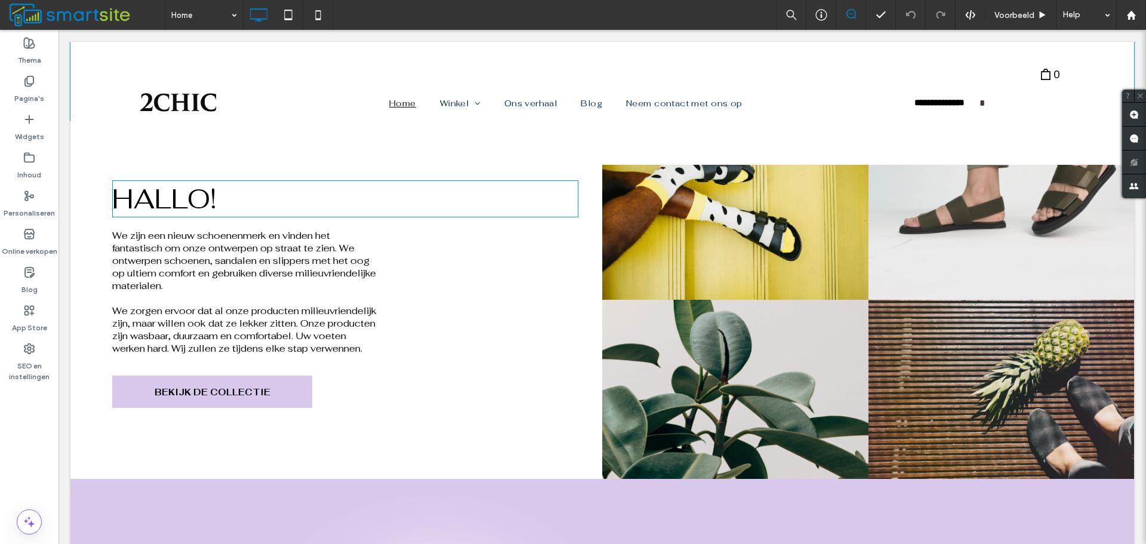
scroll to position [688, 0]
